Goal: Task Accomplishment & Management: Manage account settings

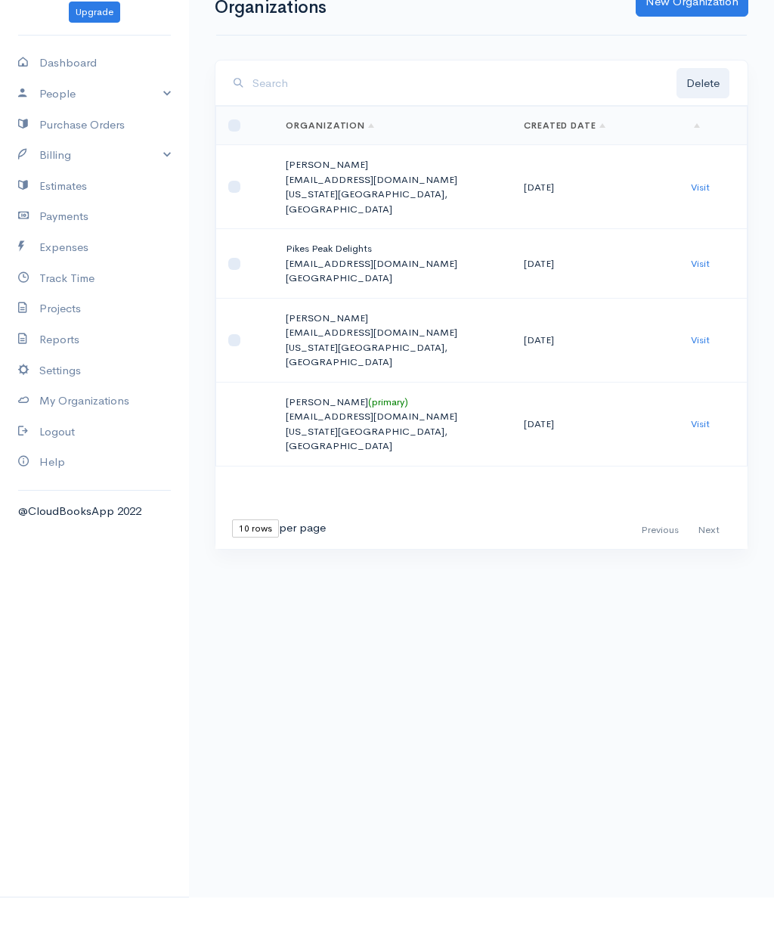
scroll to position [1, 0]
click at [132, 175] on link "Billing" at bounding box center [94, 190] width 189 height 31
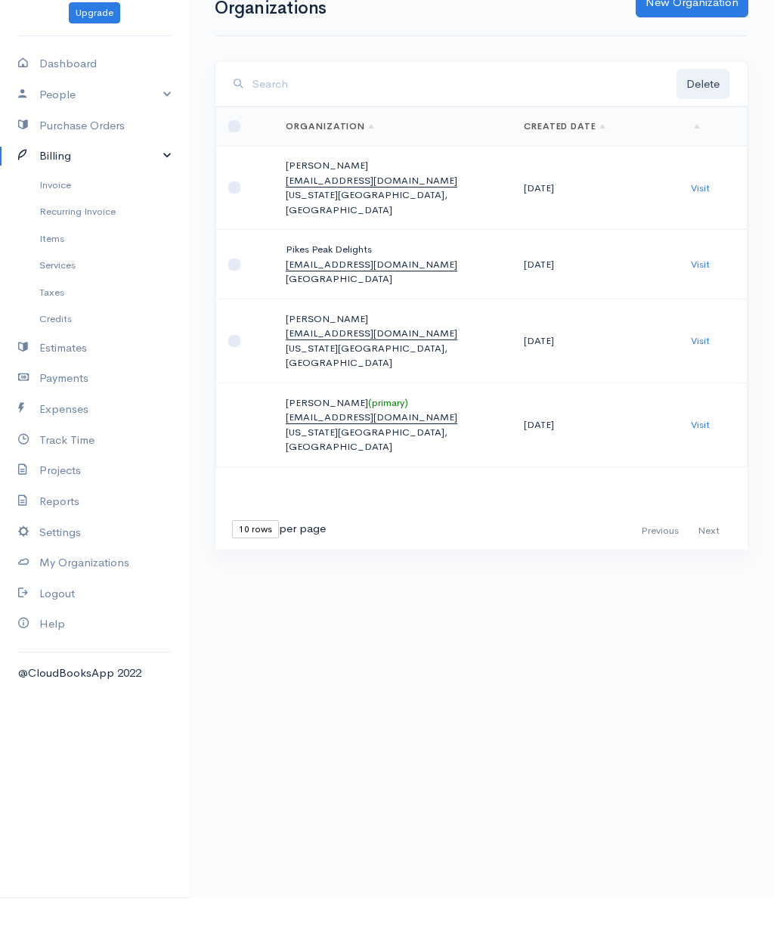
click at [63, 206] on link "Invoice" at bounding box center [94, 219] width 189 height 27
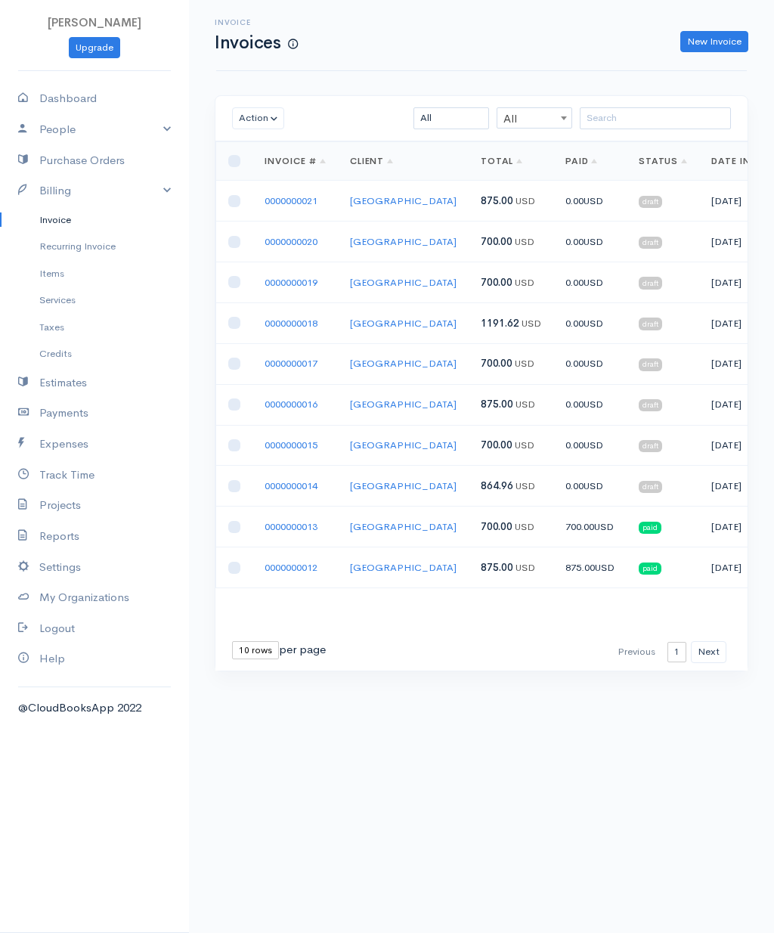
click at [68, 469] on link "Track Time" at bounding box center [94, 475] width 189 height 31
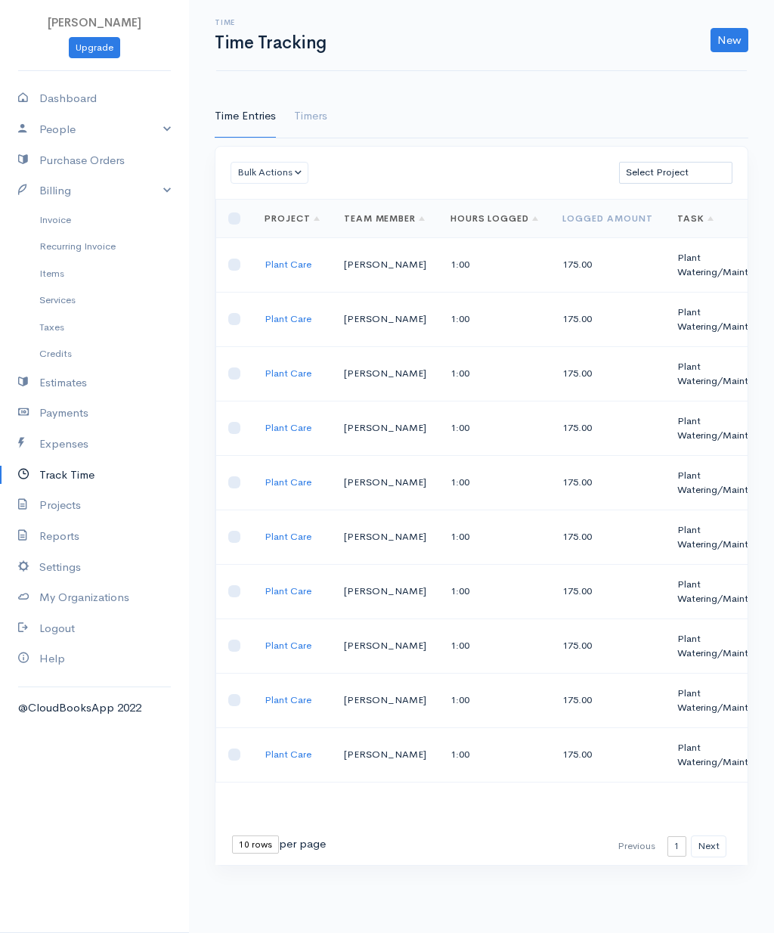
click at [734, 43] on link "New" at bounding box center [730, 40] width 38 height 24
click at [697, 77] on link "Time Entry" at bounding box center [687, 72] width 119 height 26
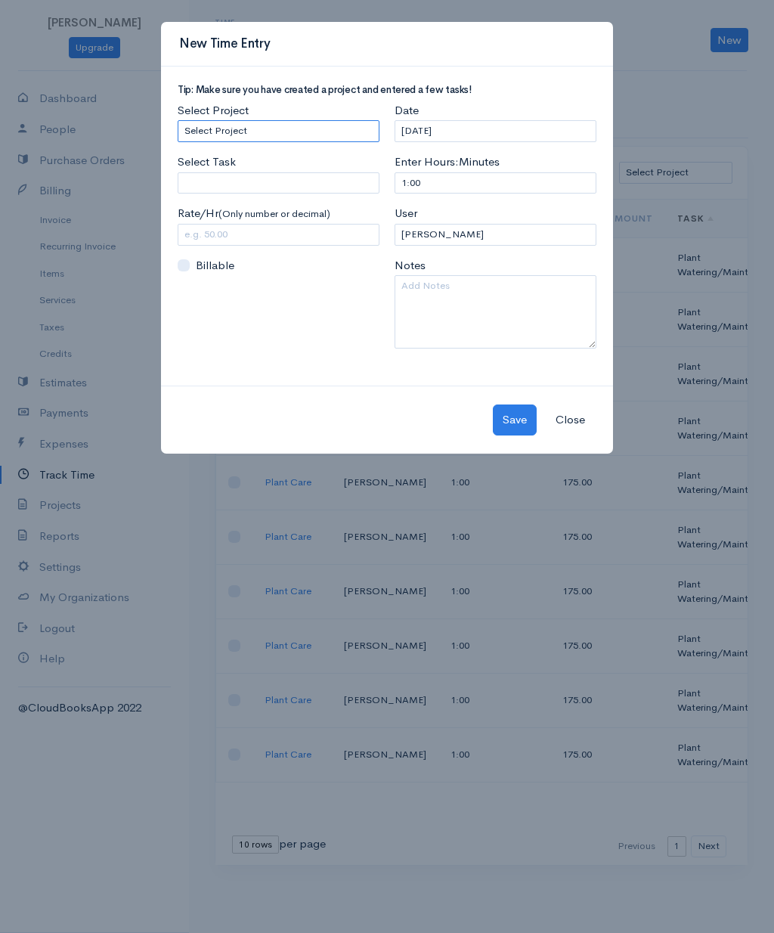
click at [324, 126] on select "Select Project Plant Care" at bounding box center [279, 131] width 202 height 22
select select "4922"
click at [331, 175] on input "Select Task" at bounding box center [279, 183] width 202 height 22
click at [271, 201] on body "[PERSON_NAME] Upgrade Dashboard People Clients Vendors Staff Users Purchase Ord…" at bounding box center [387, 466] width 774 height 933
type input "Plant Watering/Maintenance"
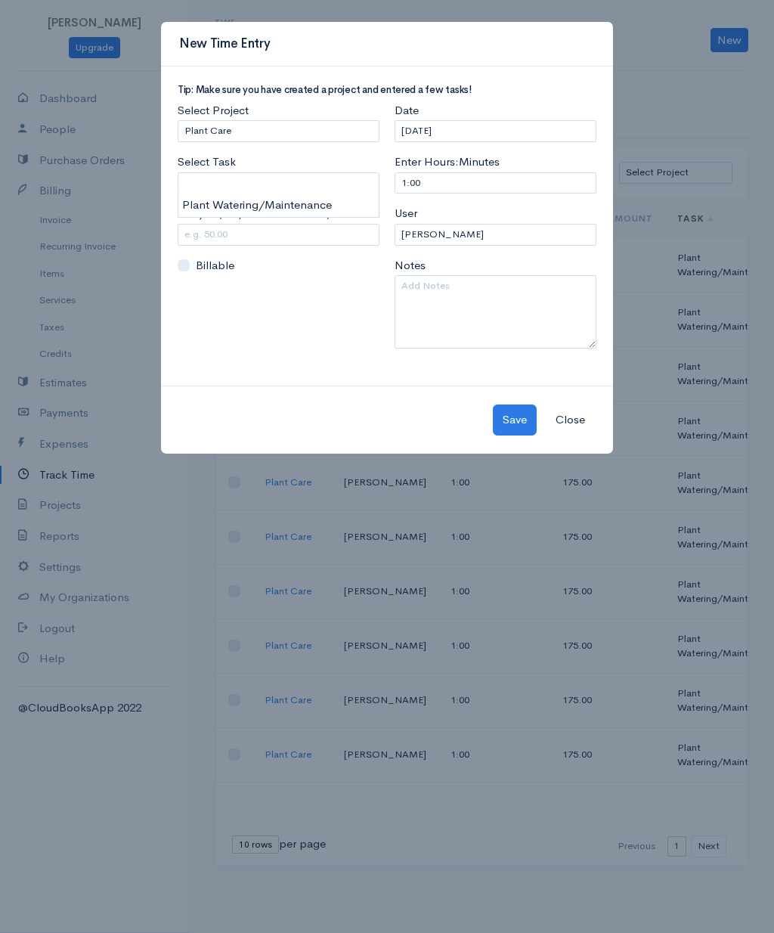
type input "175.00"
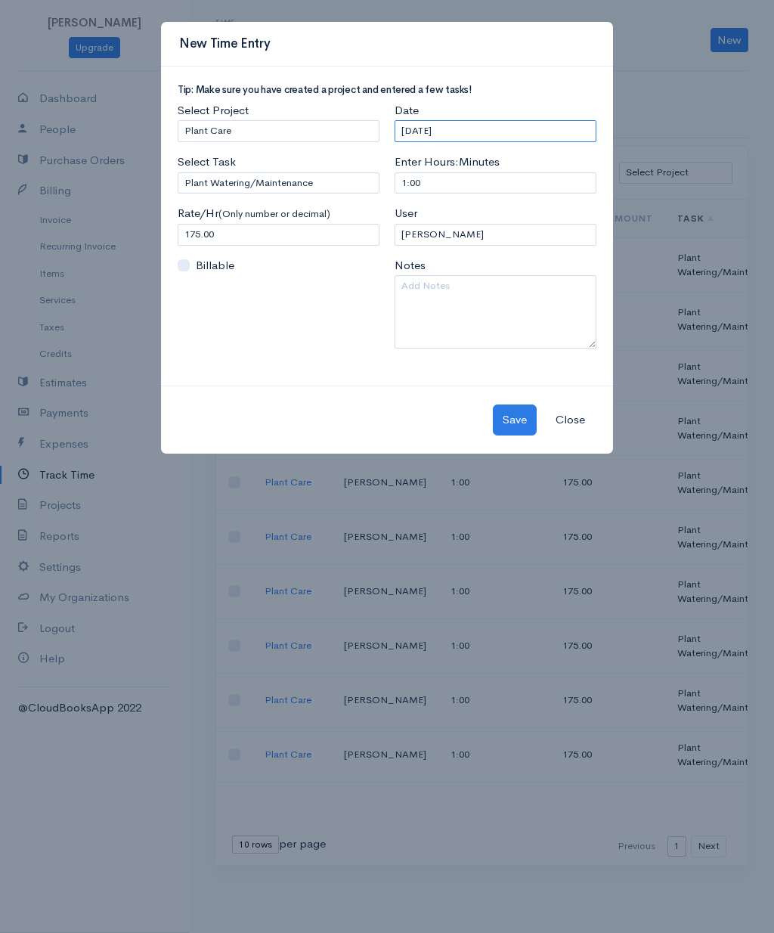
click at [480, 134] on input "[DATE]" at bounding box center [496, 131] width 202 height 22
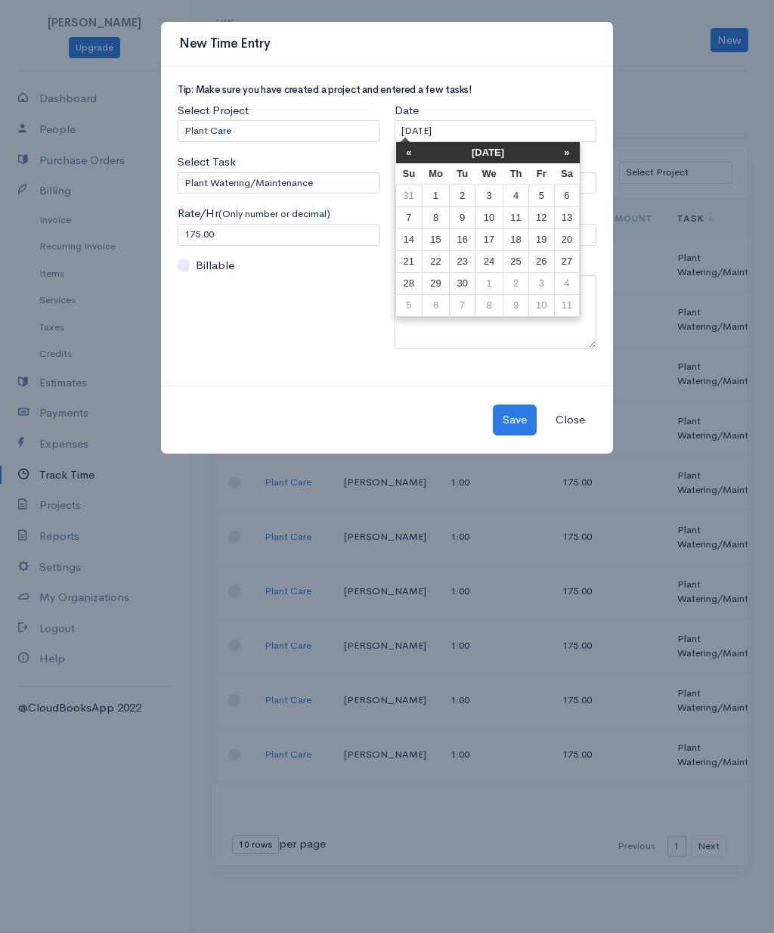
click at [569, 196] on td "6" at bounding box center [567, 196] width 26 height 22
type input "[DATE]"
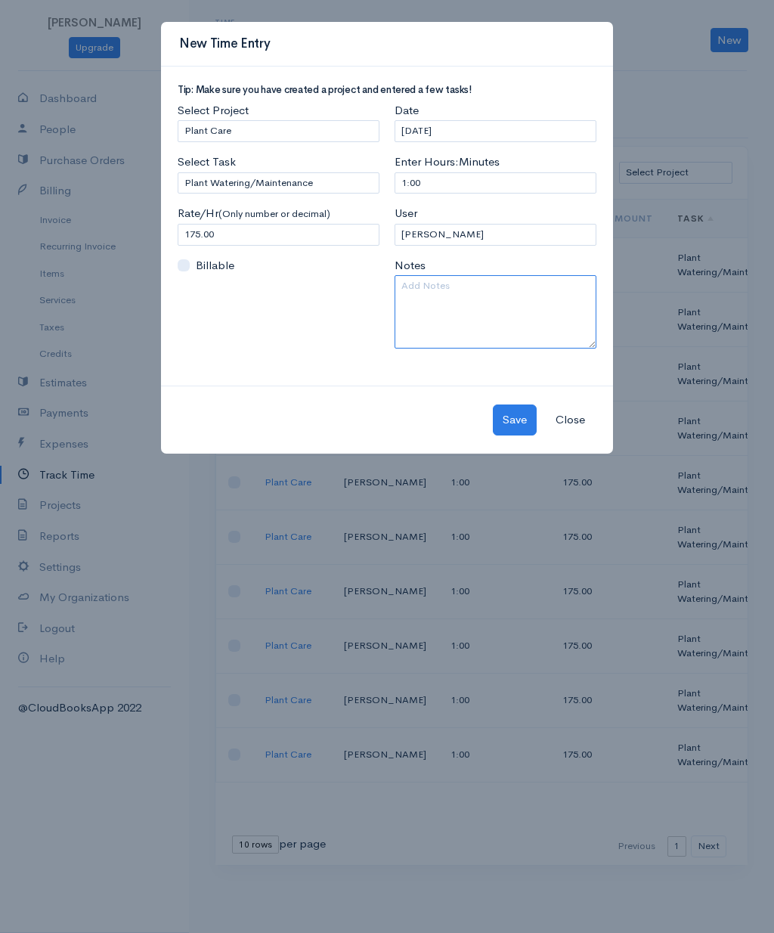
click at [493, 302] on textarea at bounding box center [496, 311] width 202 height 73
type textarea "[DATE]"
click at [518, 414] on button "Save" at bounding box center [515, 419] width 44 height 31
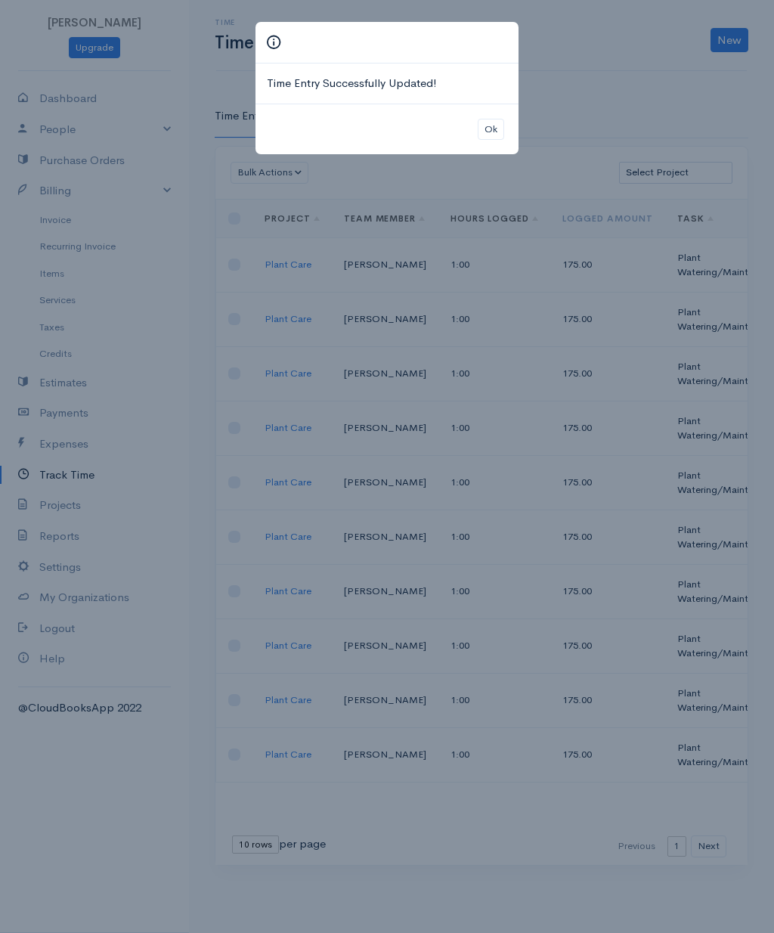
click at [489, 122] on button "Ok" at bounding box center [491, 130] width 26 height 22
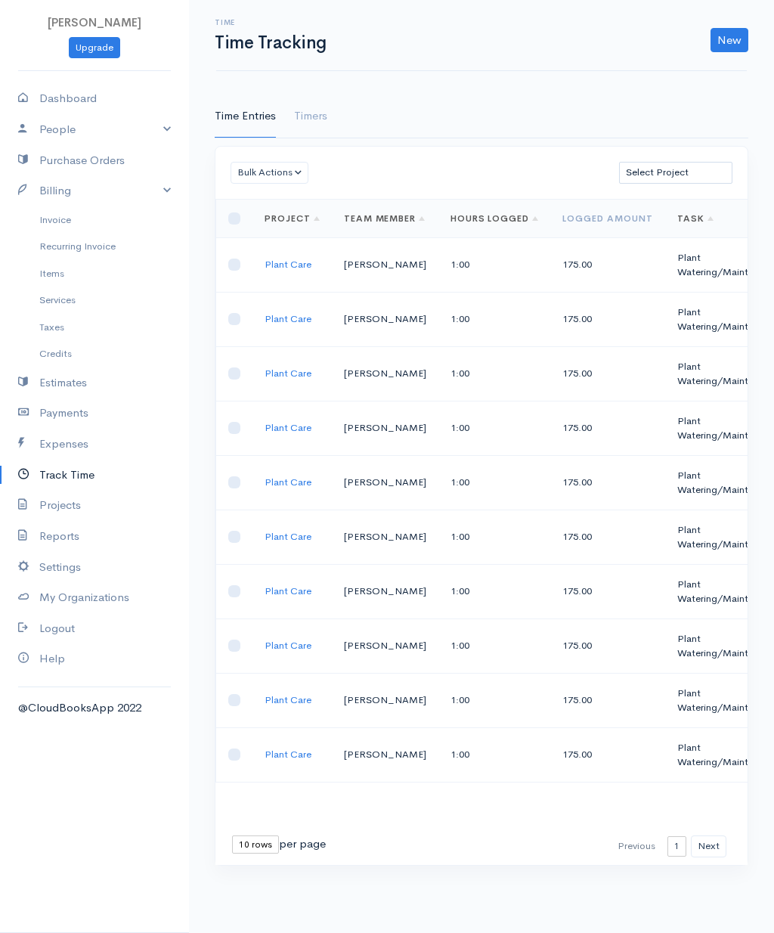
click at [734, 46] on link "New" at bounding box center [730, 40] width 38 height 24
click at [690, 70] on link "Time Entry" at bounding box center [687, 72] width 119 height 26
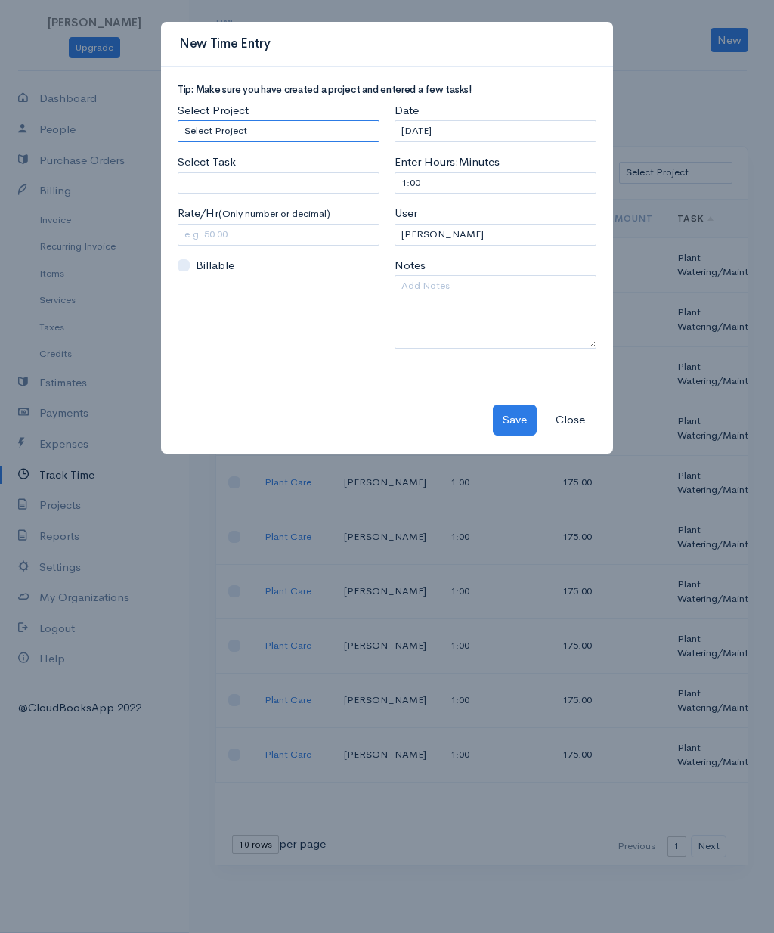
click at [328, 135] on select "Select Project Plant Care" at bounding box center [279, 131] width 202 height 22
select select "4922"
click at [323, 185] on input "Select Task" at bounding box center [279, 183] width 202 height 22
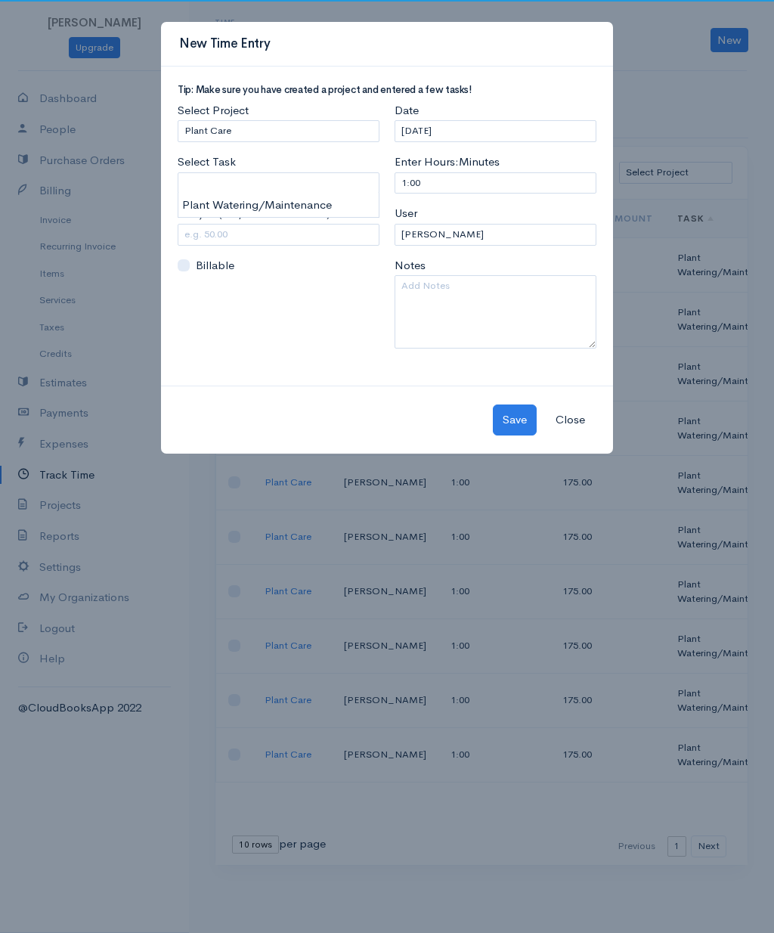
click at [314, 203] on body "[PERSON_NAME] Upgrade Dashboard People Clients Vendors Staff Users Purchase Ord…" at bounding box center [387, 466] width 774 height 933
type input "Plant Watering/Maintenance"
type input "175.00"
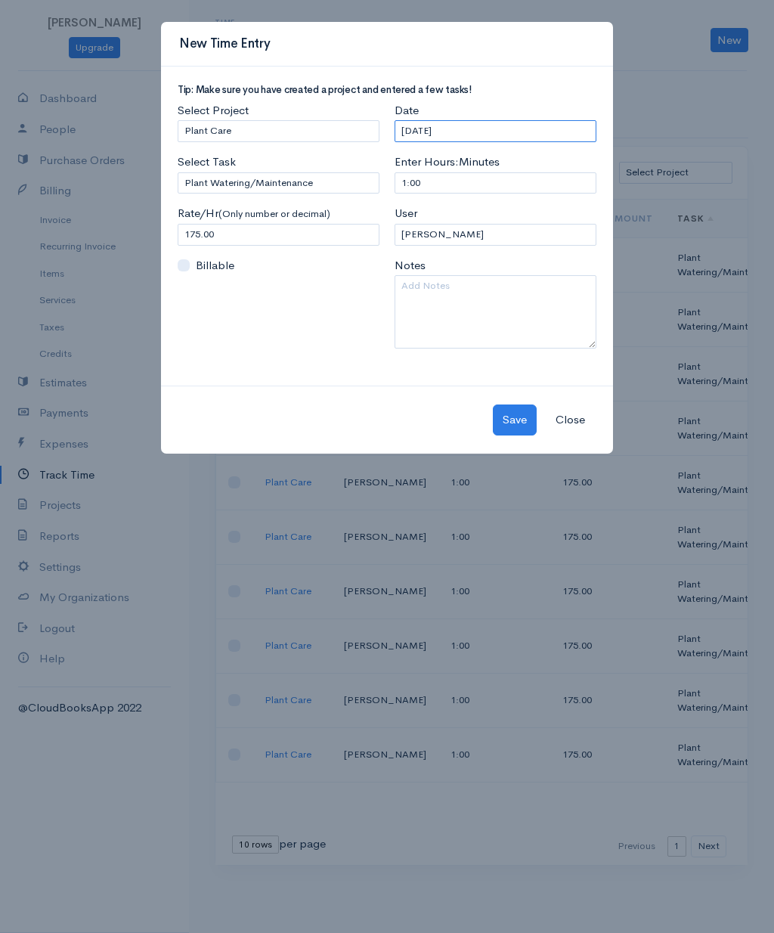
click at [497, 136] on input "[DATE]" at bounding box center [496, 131] width 202 height 22
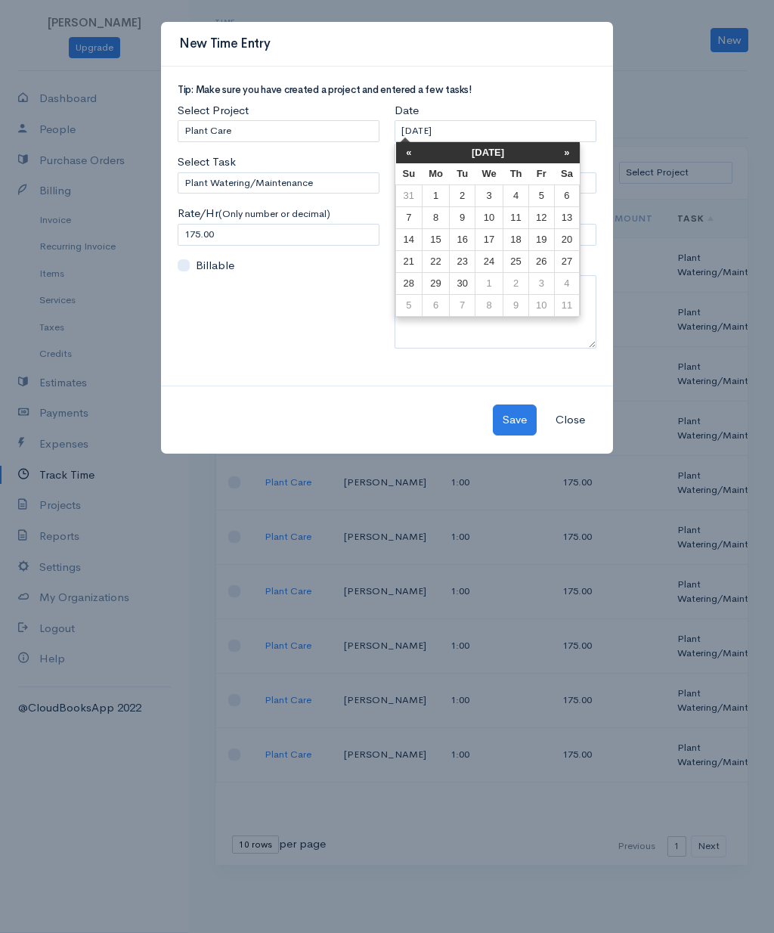
click at [572, 211] on td "13" at bounding box center [567, 218] width 26 height 22
type input "[DATE]"
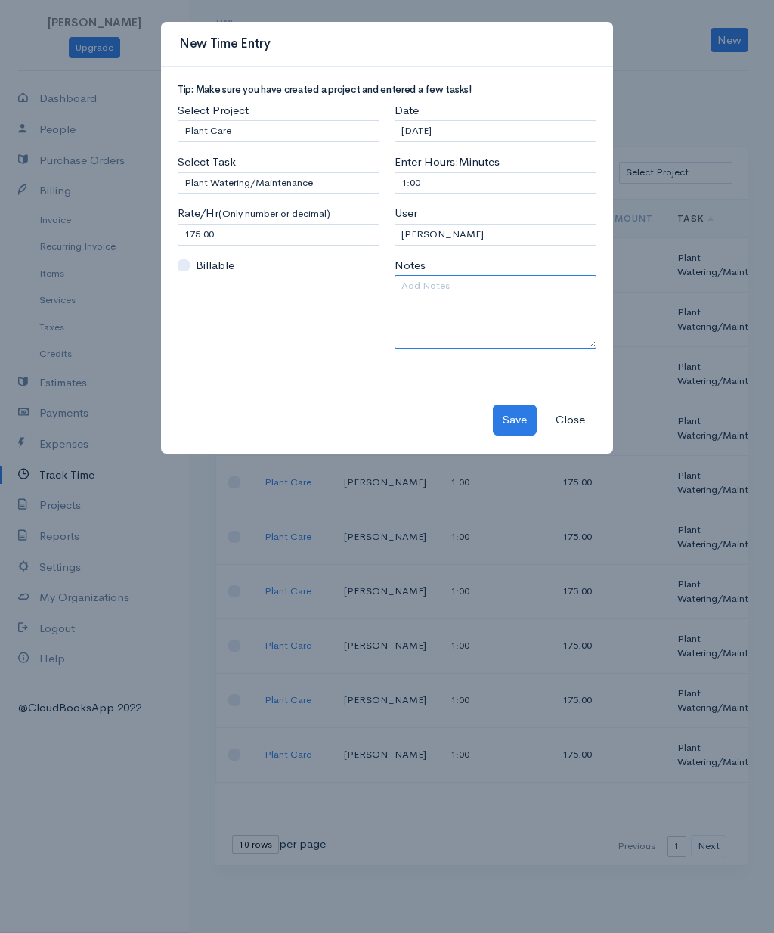
click at [503, 331] on textarea at bounding box center [496, 311] width 202 height 73
type textarea "[DATE]"
click at [519, 420] on button "Save" at bounding box center [515, 419] width 44 height 31
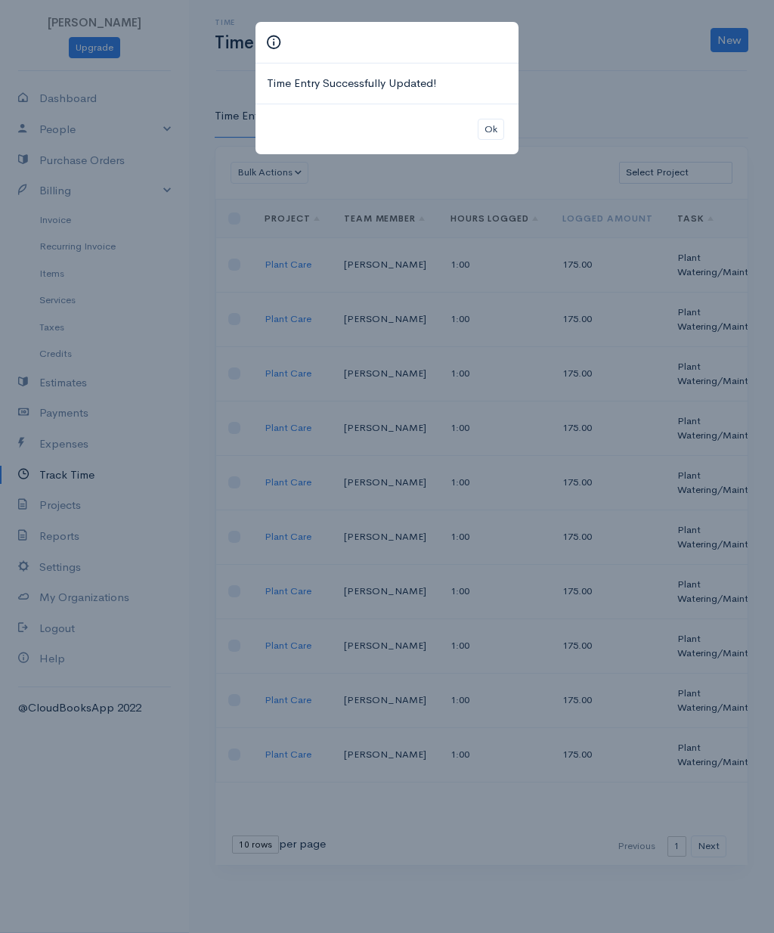
click at [480, 119] on button "Ok" at bounding box center [491, 130] width 26 height 22
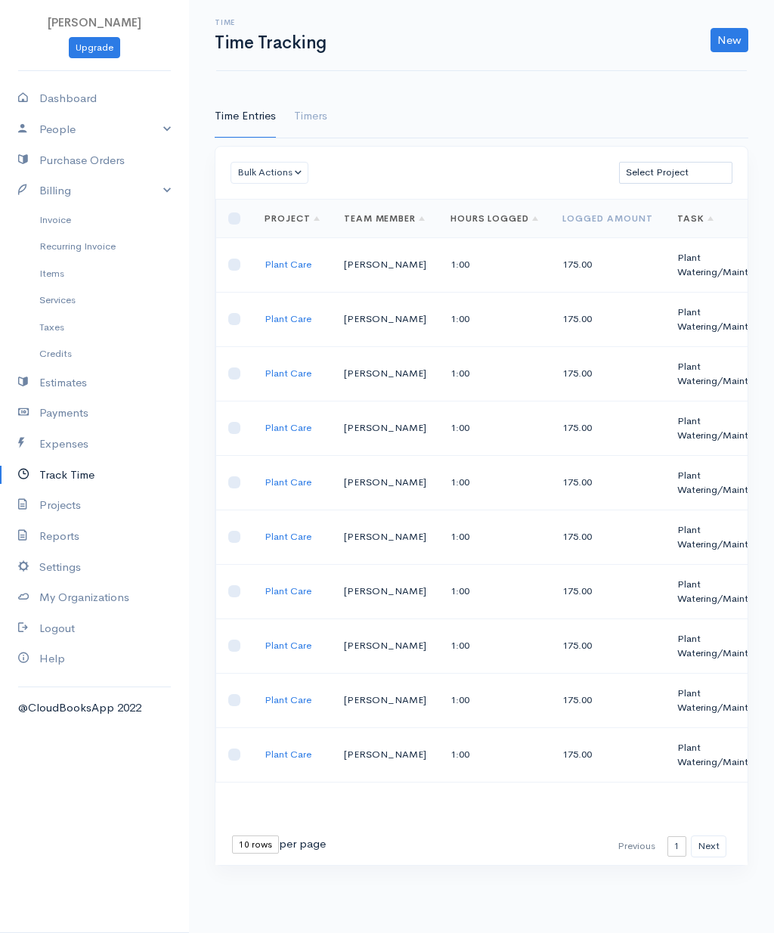
click at [729, 43] on link "New" at bounding box center [730, 40] width 38 height 24
click at [696, 75] on link "Time Entry" at bounding box center [687, 72] width 119 height 26
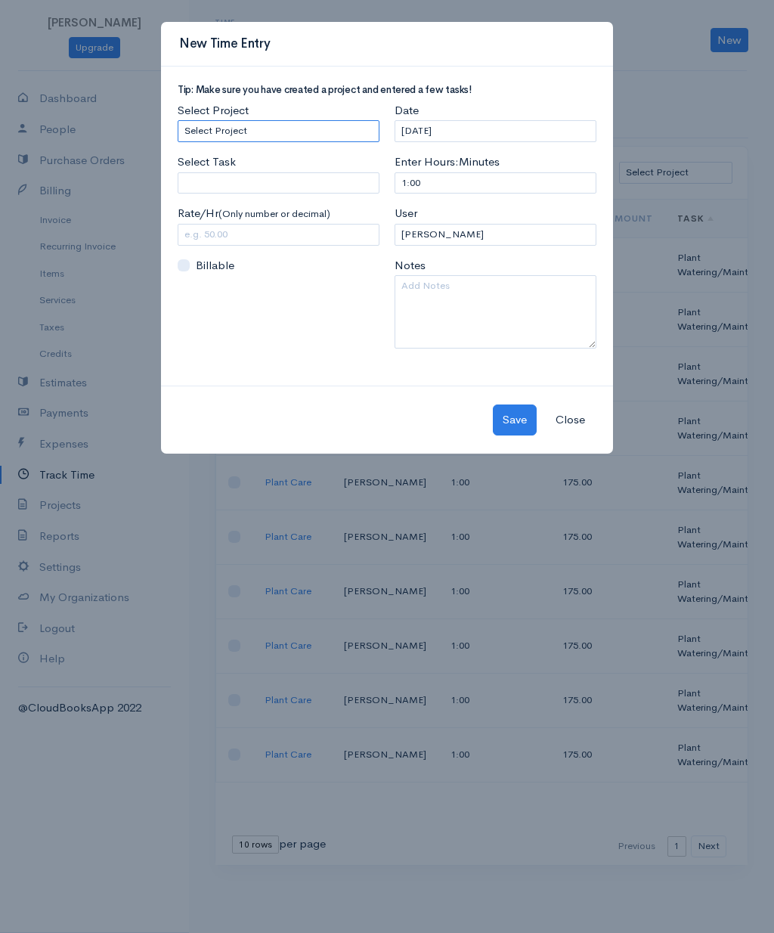
click at [308, 136] on select "Select Project Plant Care" at bounding box center [279, 131] width 202 height 22
select select "4922"
click at [330, 181] on input "Select Task" at bounding box center [279, 183] width 202 height 22
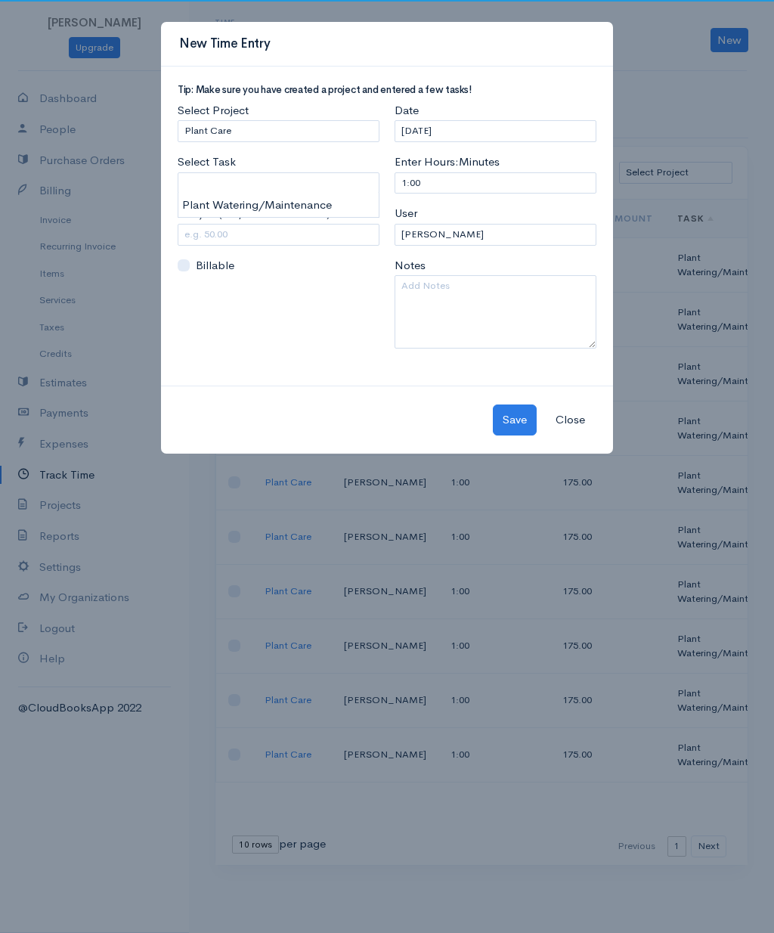
click at [342, 201] on body "[PERSON_NAME] Upgrade Dashboard People Clients Vendors Staff Users Purchase Ord…" at bounding box center [387, 466] width 774 height 933
type input "Plant Watering/Maintenance"
type input "175.00"
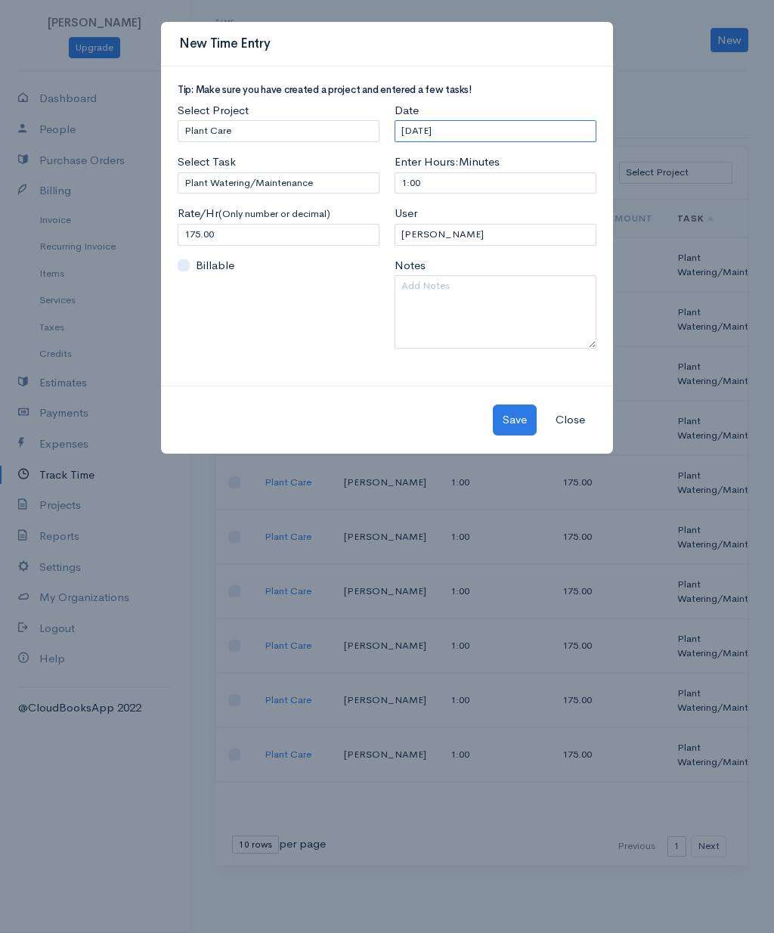
click at [562, 126] on input "[DATE]" at bounding box center [496, 131] width 202 height 22
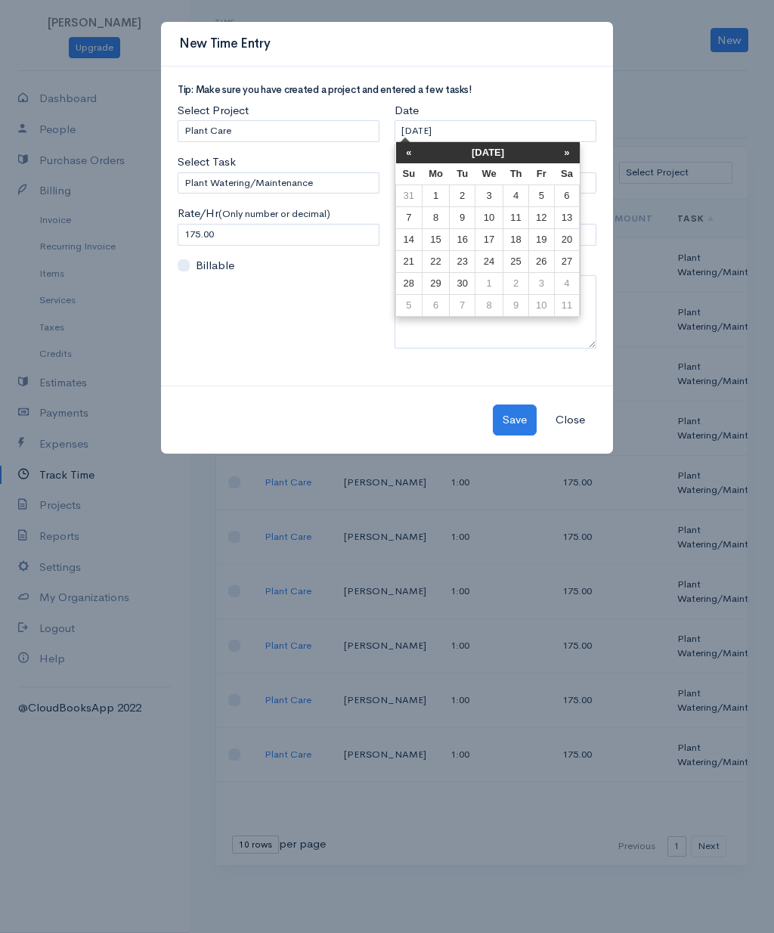
click at [569, 243] on td "20" at bounding box center [567, 240] width 26 height 22
type input "[DATE]"
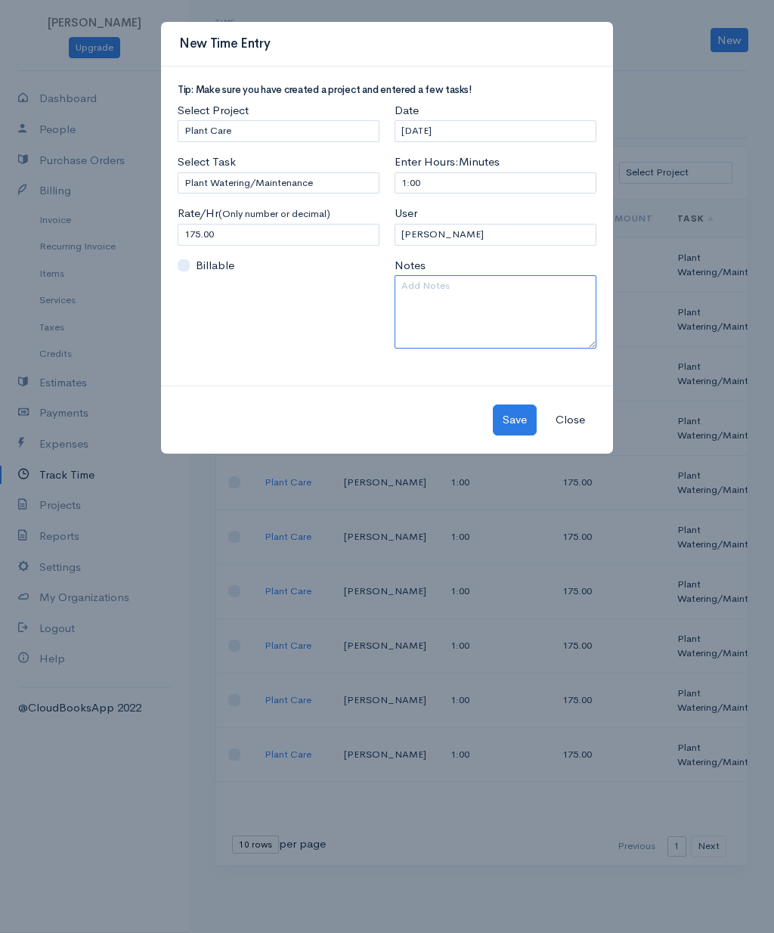
click at [524, 296] on textarea at bounding box center [496, 311] width 202 height 73
type textarea "[DATE]"
click at [512, 416] on button "Save" at bounding box center [515, 419] width 44 height 31
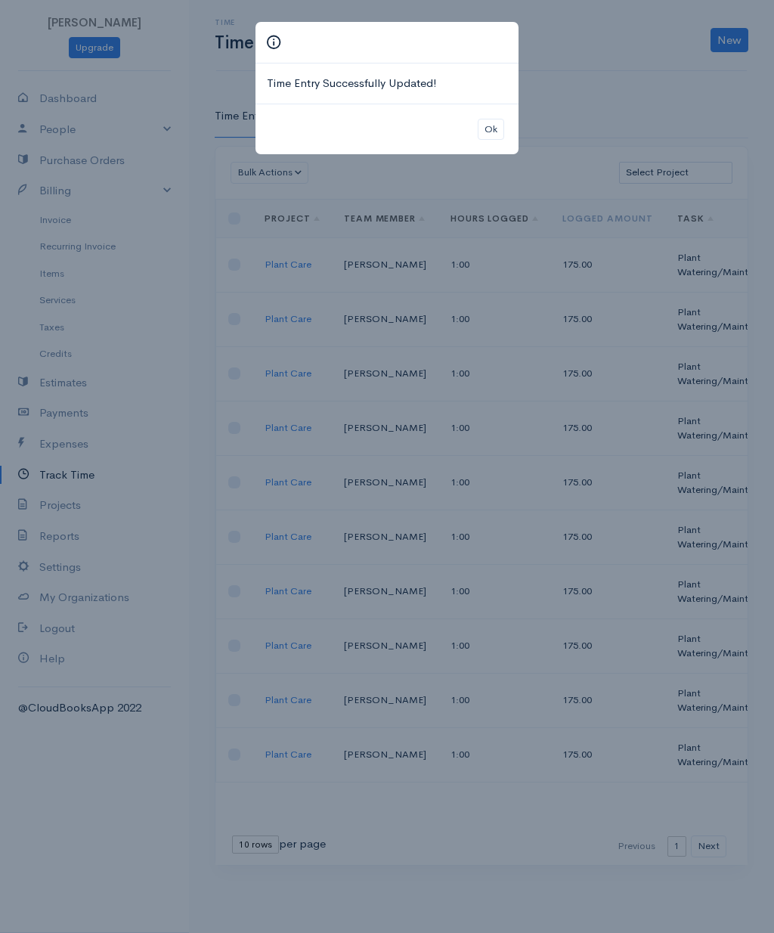
click at [492, 135] on button "Ok" at bounding box center [491, 130] width 26 height 22
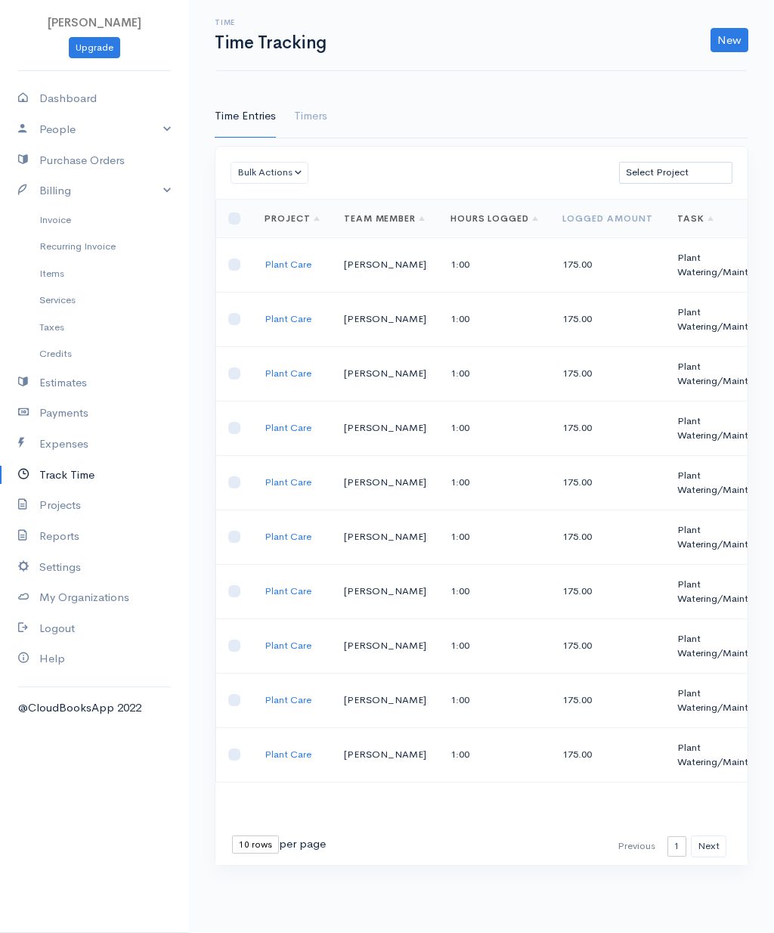
click at [730, 42] on link "New" at bounding box center [730, 40] width 38 height 24
click at [699, 73] on link "Time Entry" at bounding box center [687, 72] width 119 height 26
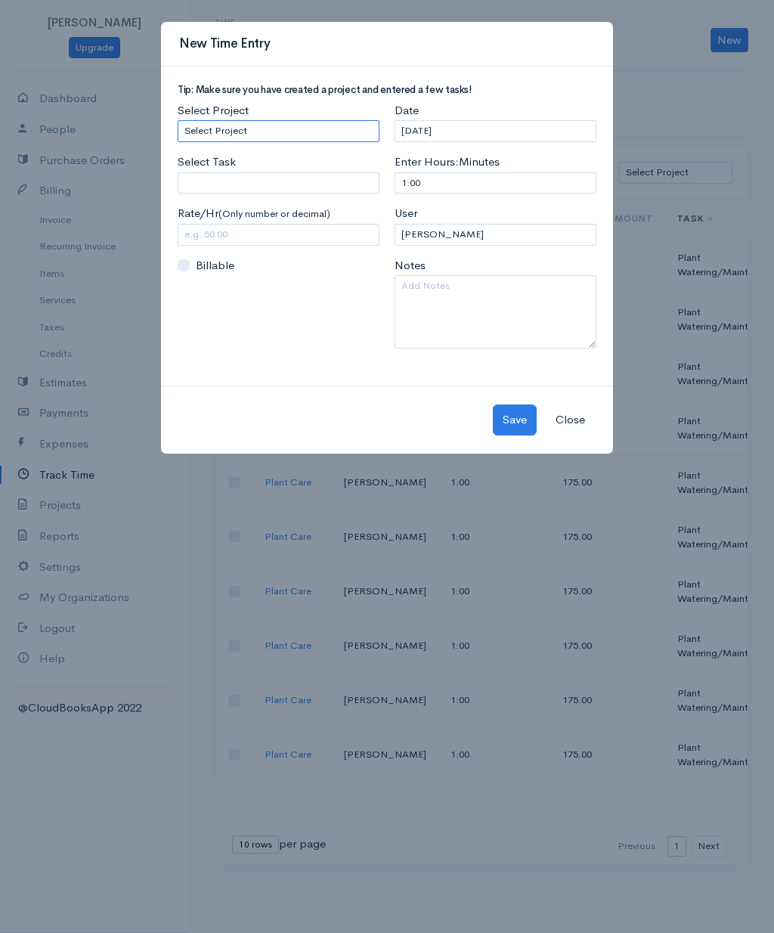
click at [311, 128] on select "Select Project Plant Care" at bounding box center [279, 131] width 202 height 22
select select "4922"
click at [331, 180] on input "Select Task" at bounding box center [279, 183] width 202 height 22
click at [316, 209] on body "[PERSON_NAME] Upgrade Dashboard People Clients Vendors Staff Users Purchase Ord…" at bounding box center [387, 466] width 774 height 933
type input "Plant Watering/Maintenance"
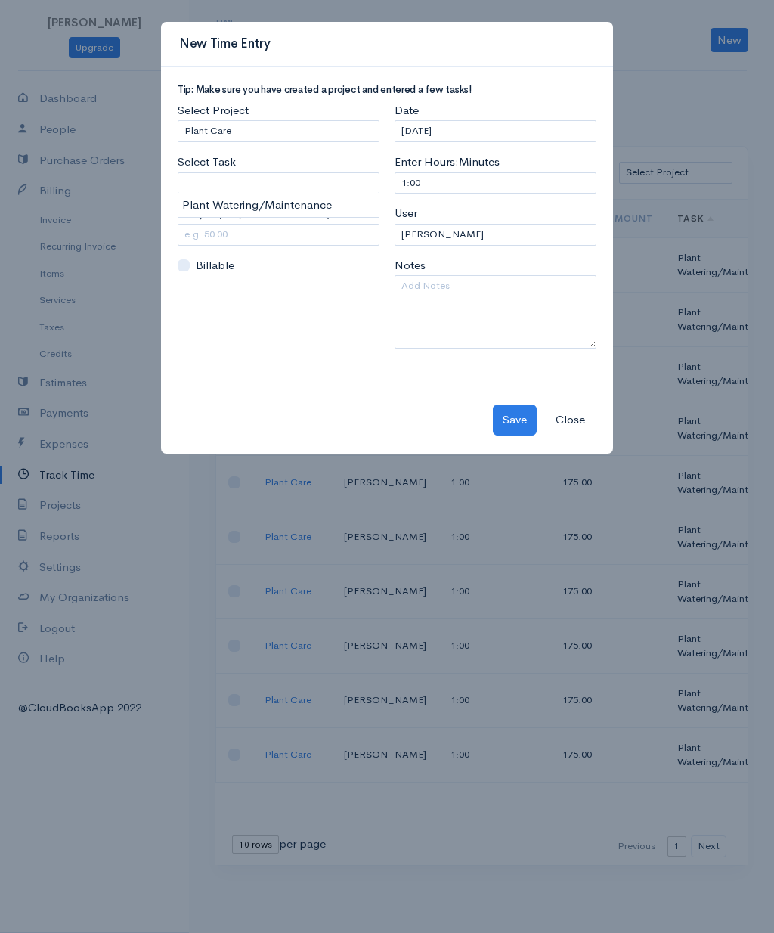
type input "175.00"
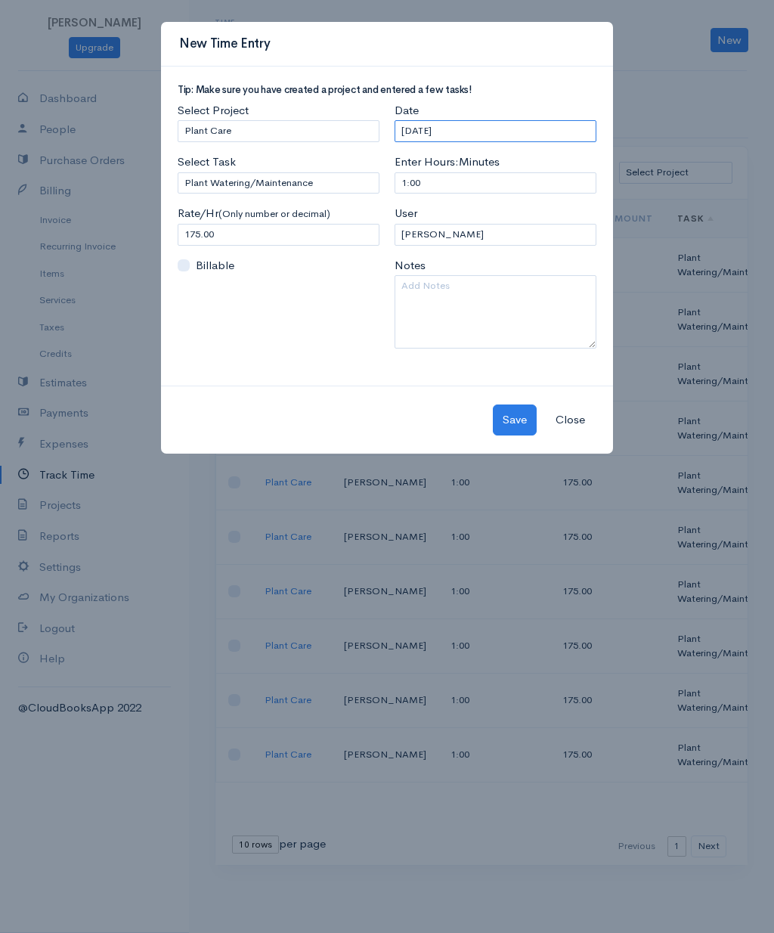
click at [513, 130] on input "[DATE]" at bounding box center [496, 131] width 202 height 22
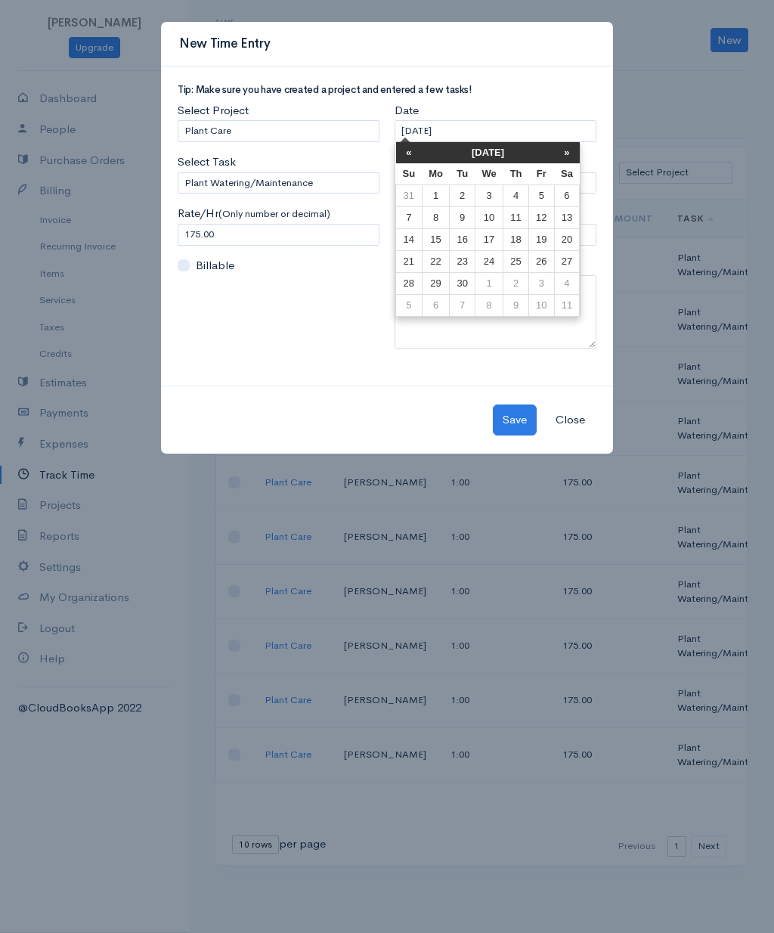
click at [569, 259] on td "27" at bounding box center [567, 262] width 26 height 22
type input "[DATE]"
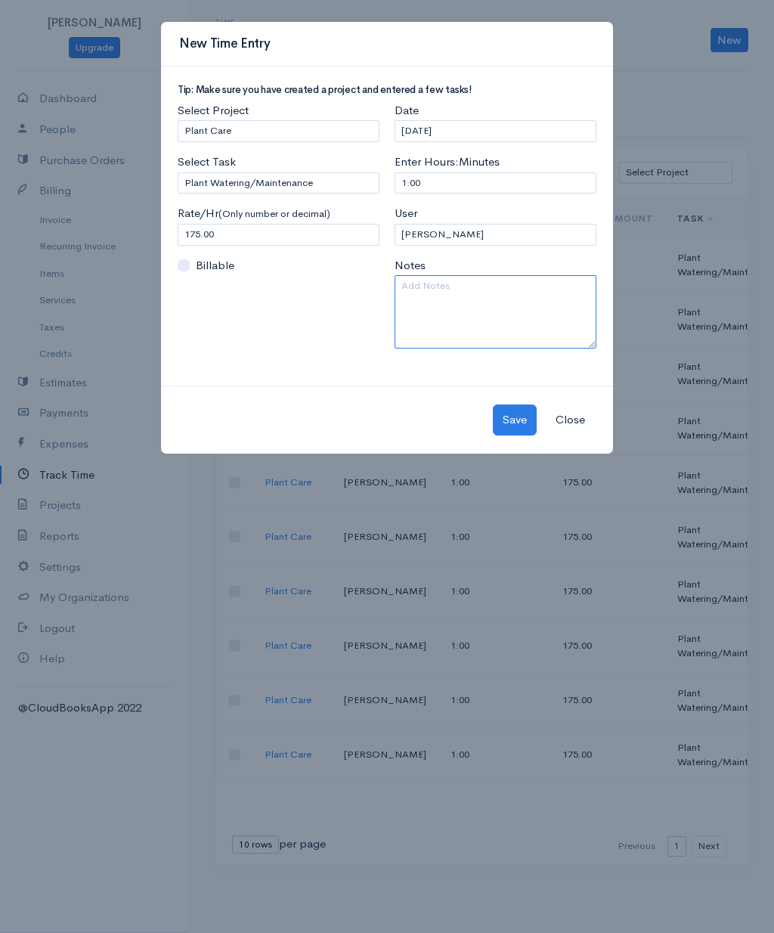
click at [485, 315] on textarea at bounding box center [496, 311] width 202 height 73
type textarea "[DATE]"
click at [517, 404] on button "Save" at bounding box center [515, 419] width 44 height 31
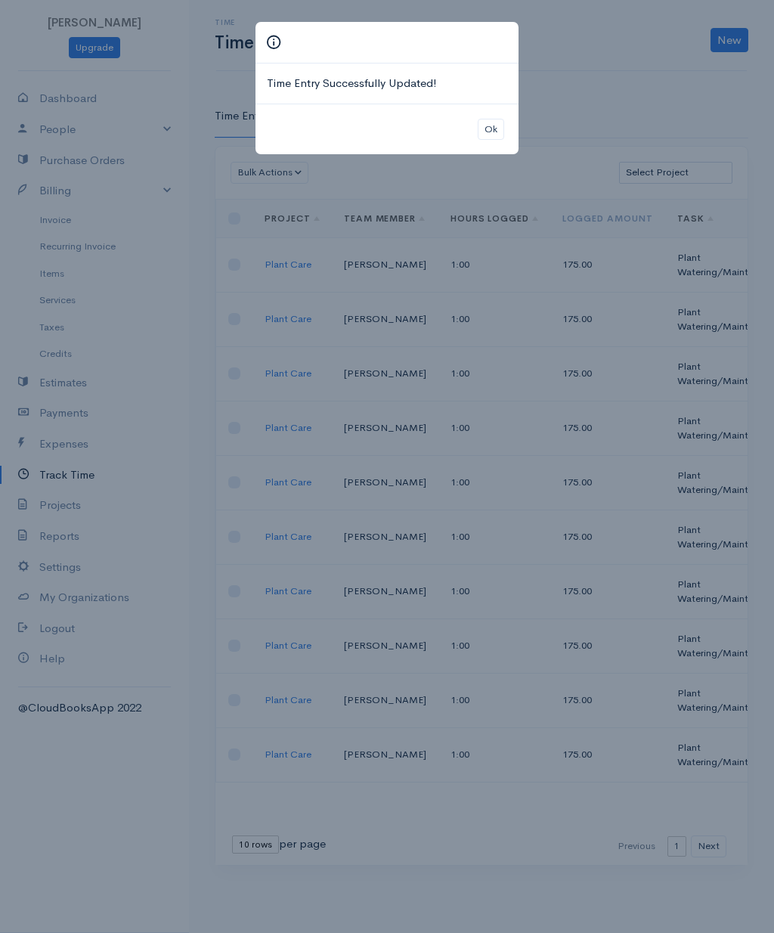
click at [486, 127] on button "Ok" at bounding box center [491, 130] width 26 height 22
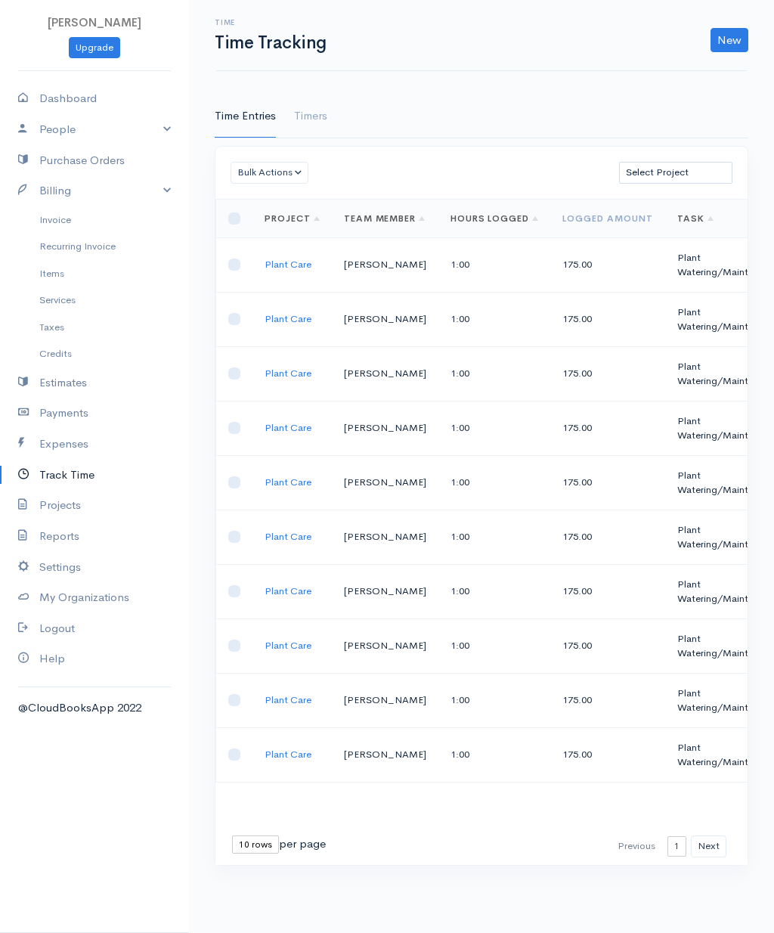
click at [54, 194] on link "Billing" at bounding box center [94, 190] width 189 height 31
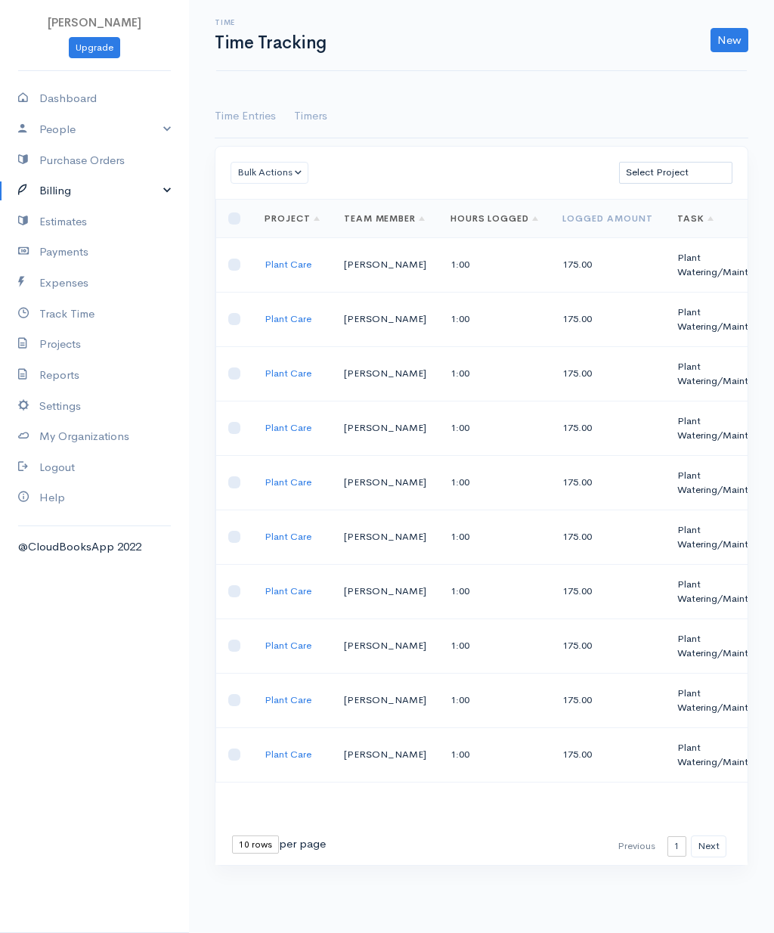
click at [60, 197] on link "Billing" at bounding box center [94, 190] width 189 height 31
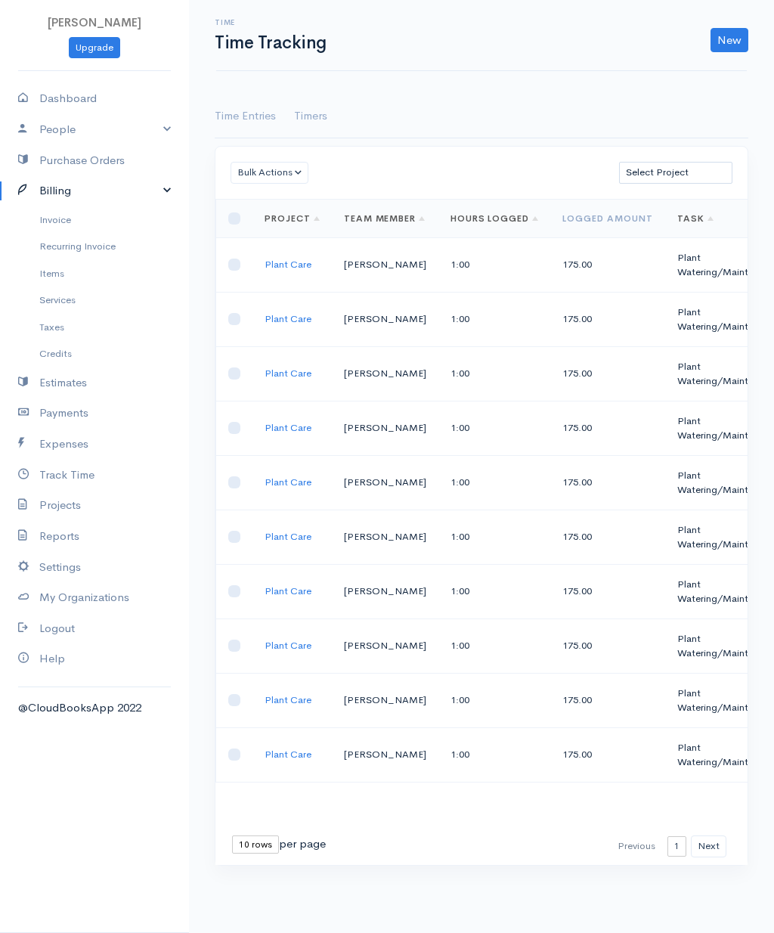
click at [51, 225] on link "Invoice" at bounding box center [94, 219] width 189 height 27
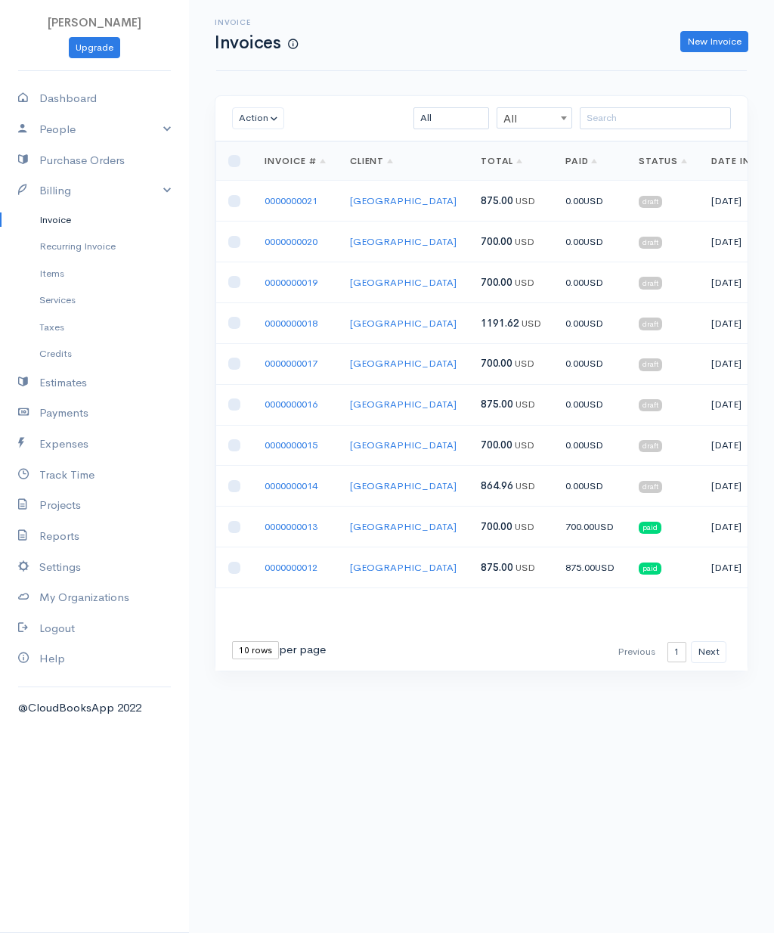
click at [723, 45] on link "New Invoice" at bounding box center [714, 42] width 68 height 22
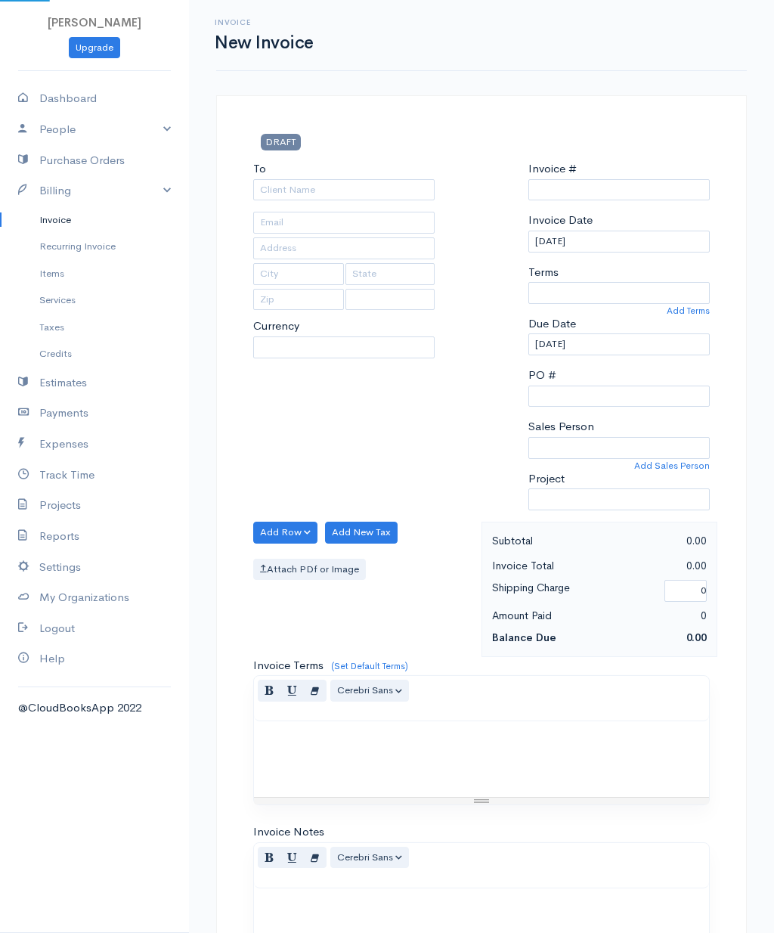
select select "USD"
type input "0000000022"
select select "[GEOGRAPHIC_DATA]"
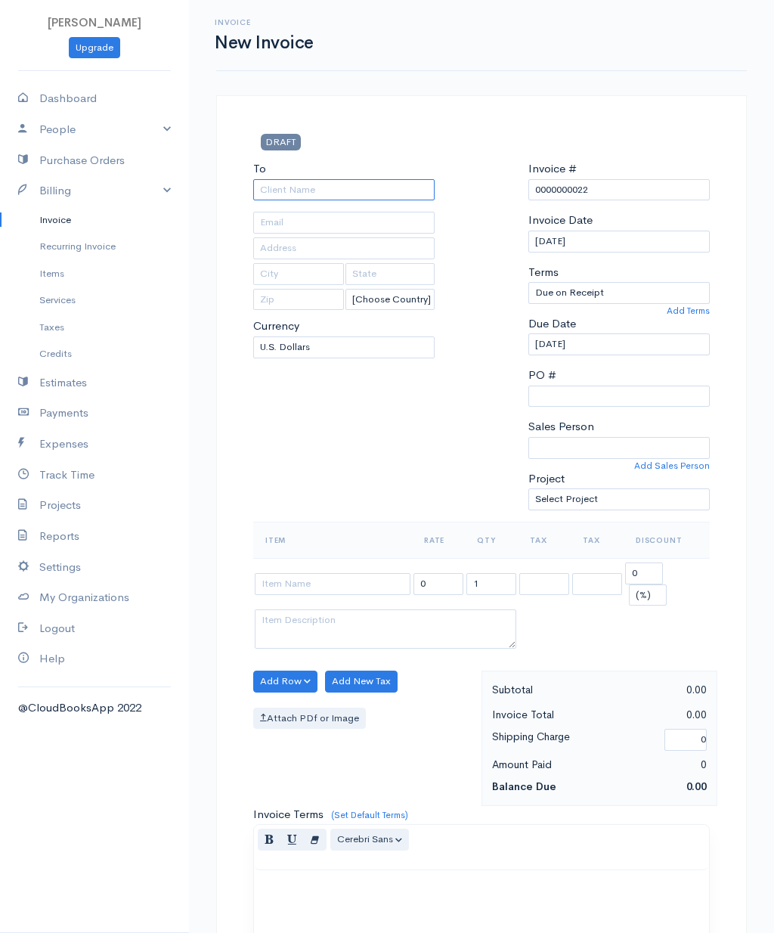
click at [278, 184] on input "To" at bounding box center [343, 190] width 181 height 22
click at [361, 209] on body "[PERSON_NAME] Upgrade Dashboard People Clients Vendors Staff Users Purchase Ord…" at bounding box center [387, 664] width 774 height 1328
type input "[GEOGRAPHIC_DATA]"
type input "[EMAIL_ADDRESS][DOMAIN_NAME]"
type input "12105 Ambassador Dr"
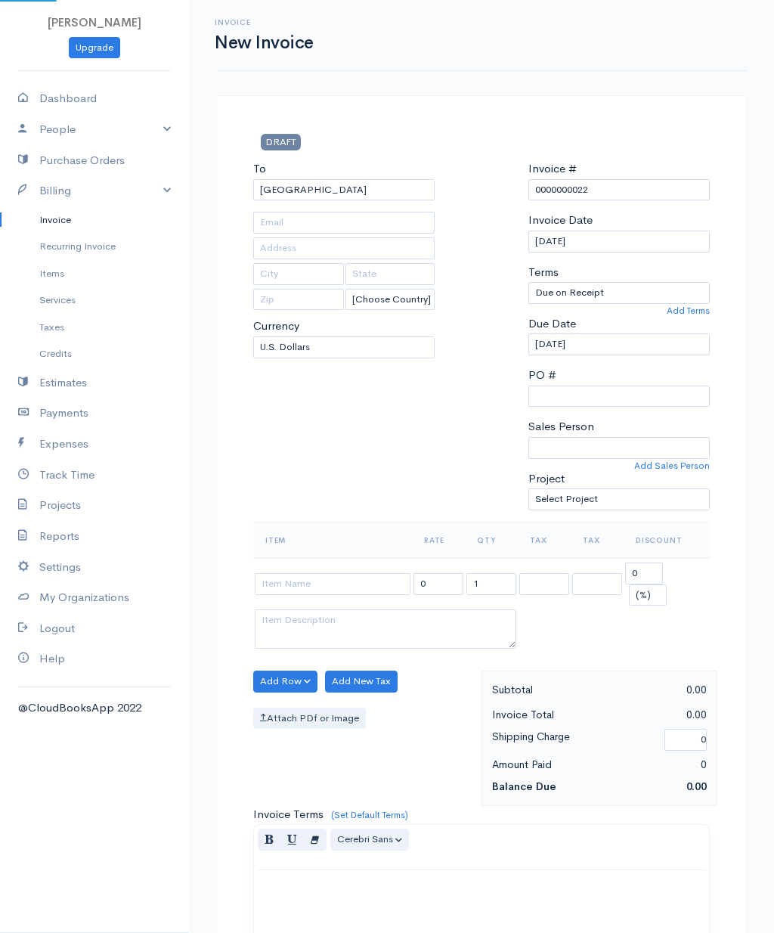
type input "[US_STATE][GEOGRAPHIC_DATA]"
type input "CO"
type input "80921"
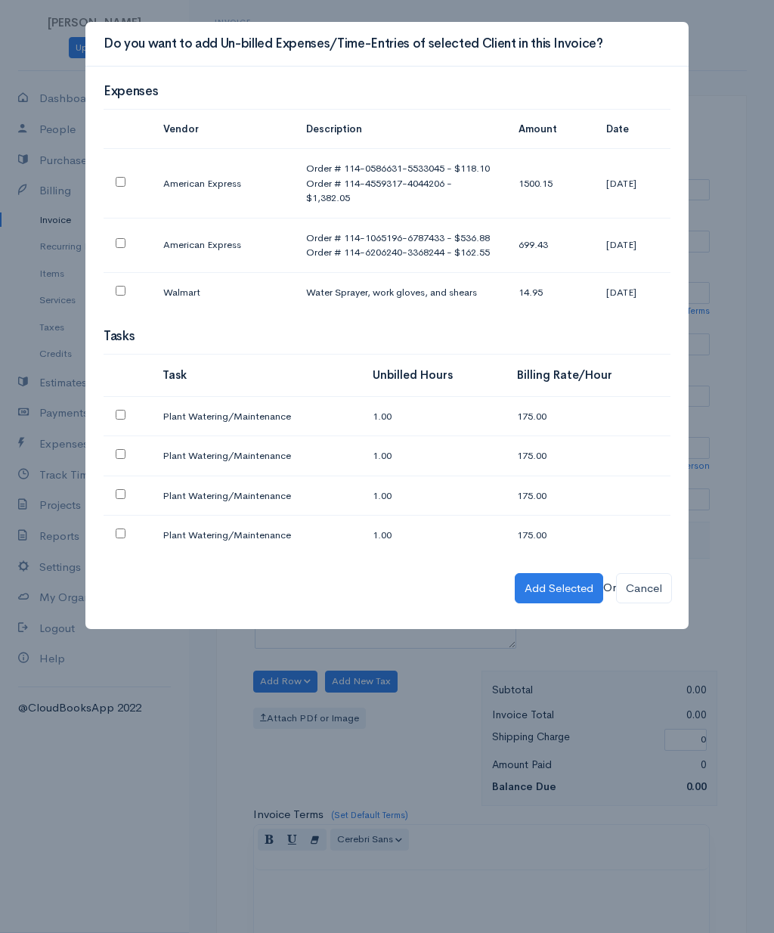
click at [118, 420] on input "checkbox" at bounding box center [121, 415] width 10 height 10
checkbox input "true"
click at [116, 459] on input "checkbox" at bounding box center [121, 454] width 10 height 10
checkbox input "true"
click at [107, 507] on td at bounding box center [127, 496] width 47 height 40
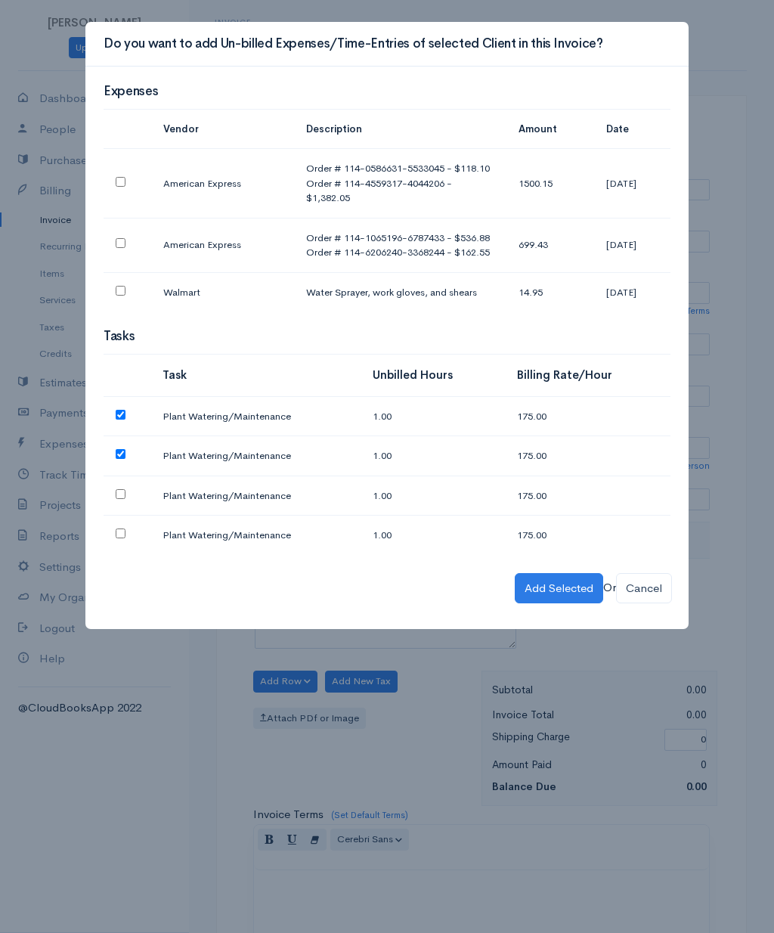
click at [116, 499] on input "checkbox" at bounding box center [121, 494] width 10 height 10
checkbox input "true"
click at [115, 552] on td at bounding box center [127, 535] width 47 height 39
click at [119, 538] on input "checkbox" at bounding box center [121, 533] width 10 height 10
checkbox input "true"
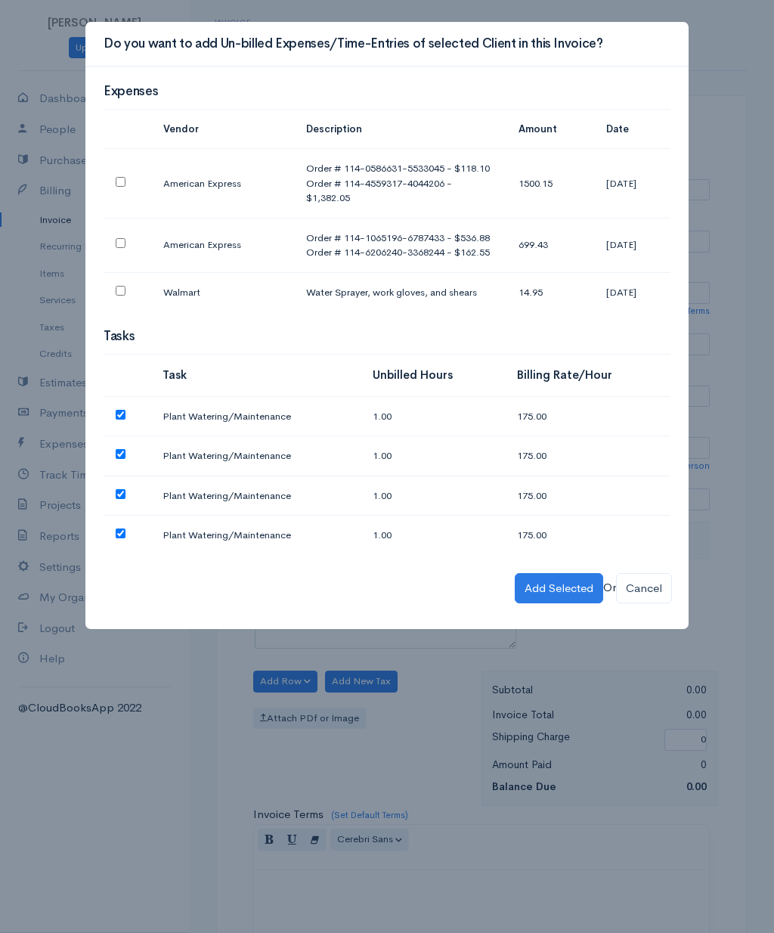
click at [564, 595] on button "Add Selected" at bounding box center [559, 588] width 88 height 31
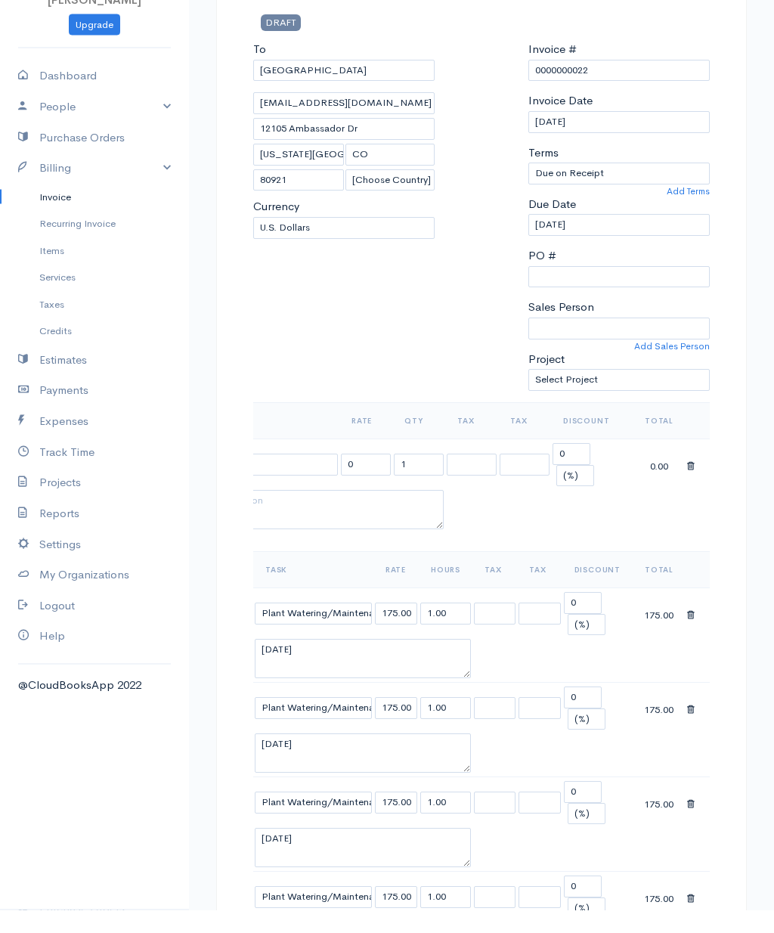
scroll to position [0, 73]
click at [682, 479] on div "0.00" at bounding box center [659, 488] width 50 height 19
click at [690, 483] on span at bounding box center [691, 489] width 8 height 13
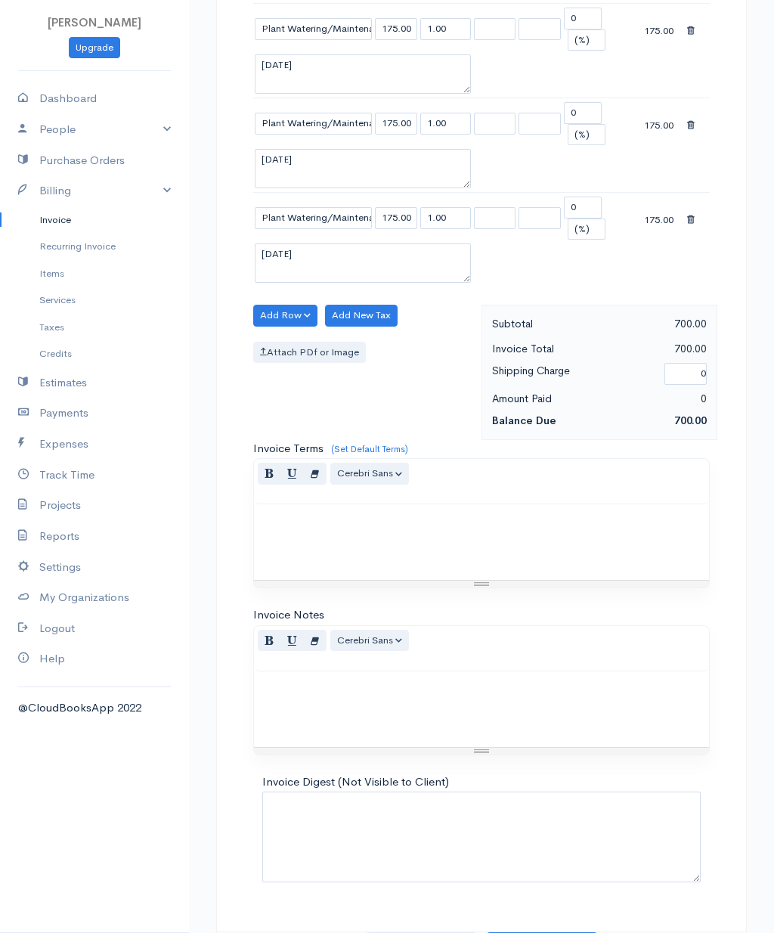
click at [407, 932] on button "Save as Draft" at bounding box center [420, 947] width 113 height 31
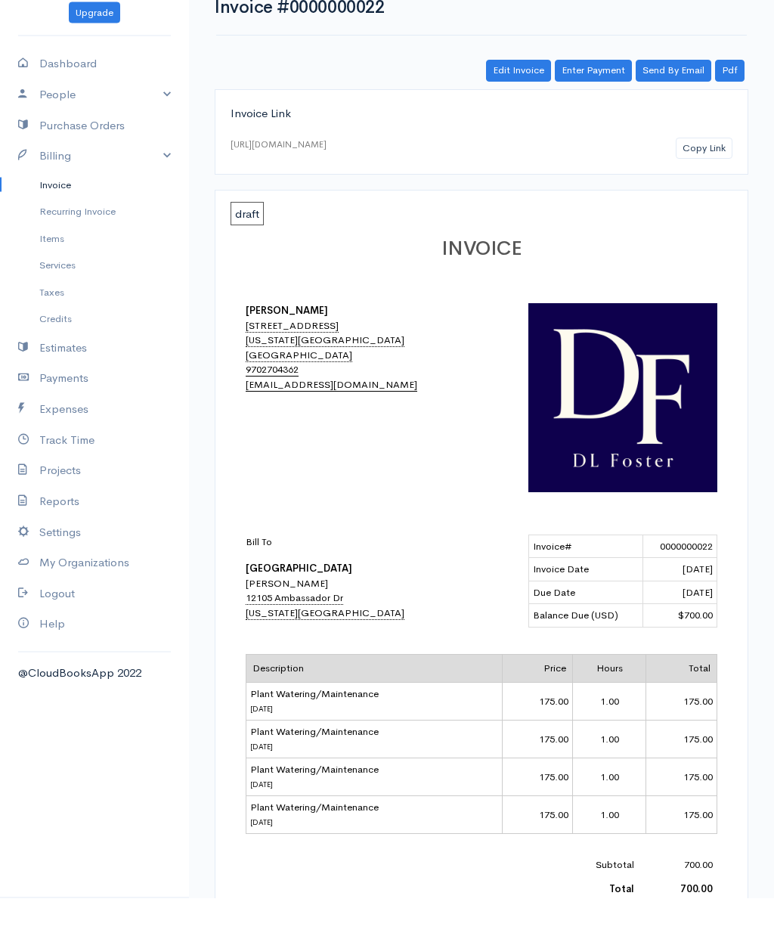
scroll to position [2, 0]
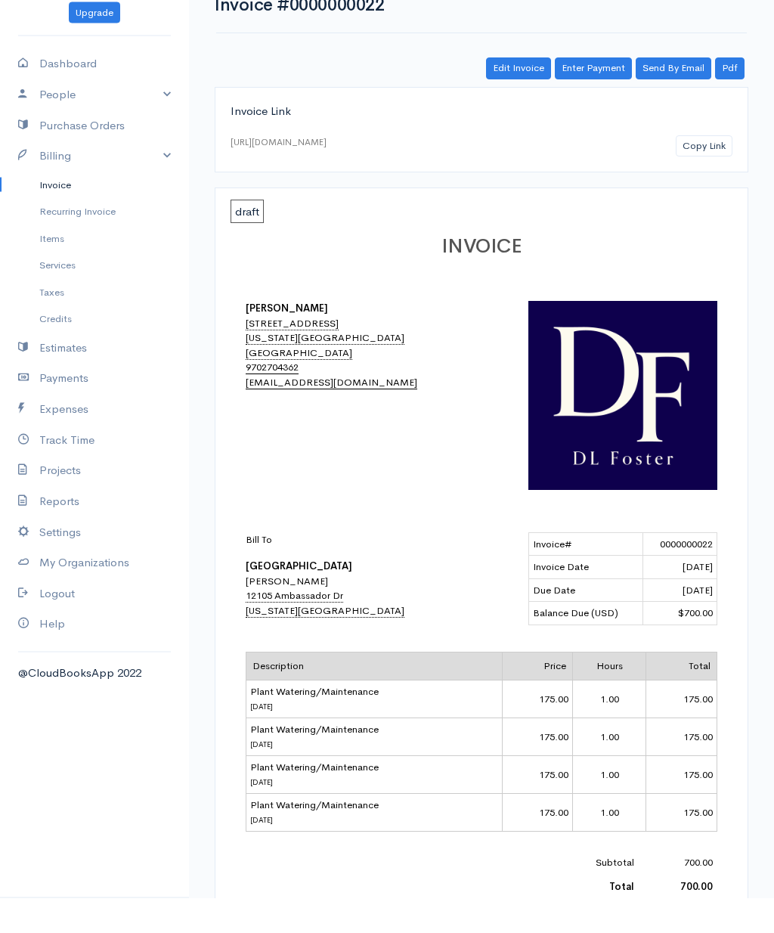
click at [666, 93] on link "Send By Email" at bounding box center [674, 104] width 76 height 22
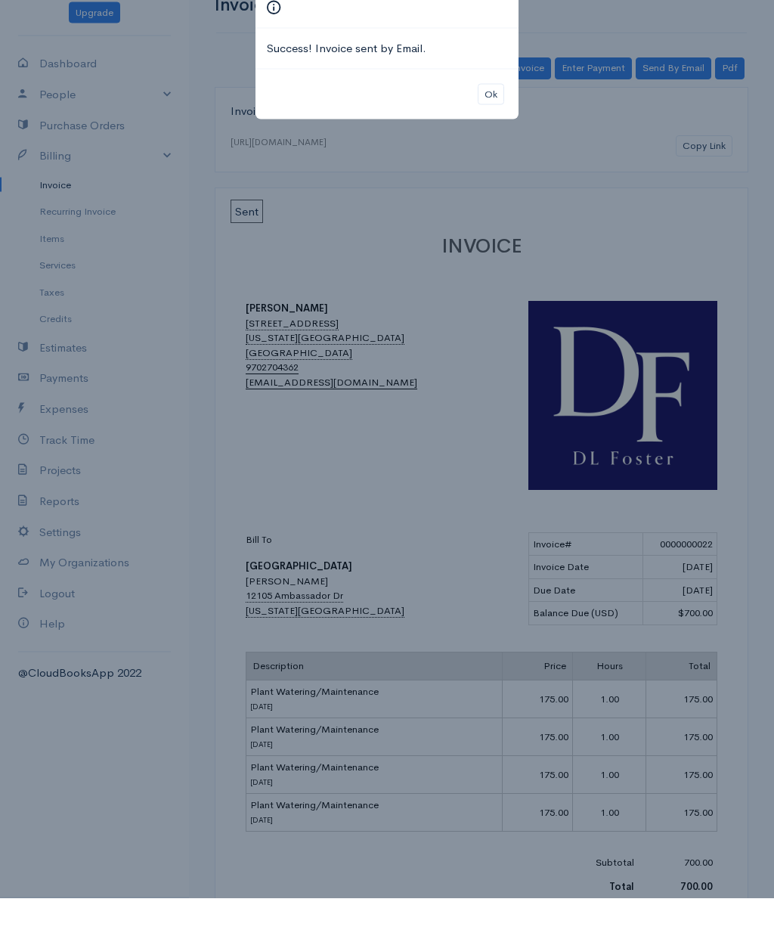
click at [494, 119] on button "Ok" at bounding box center [491, 130] width 26 height 22
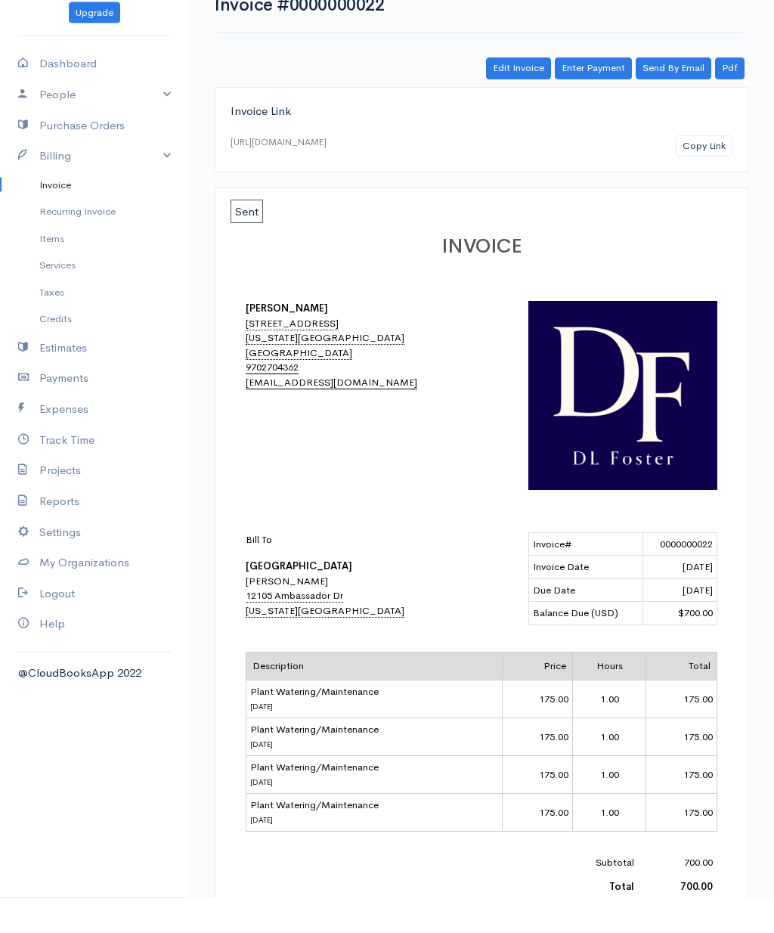
click at [156, 114] on link "People" at bounding box center [94, 129] width 189 height 31
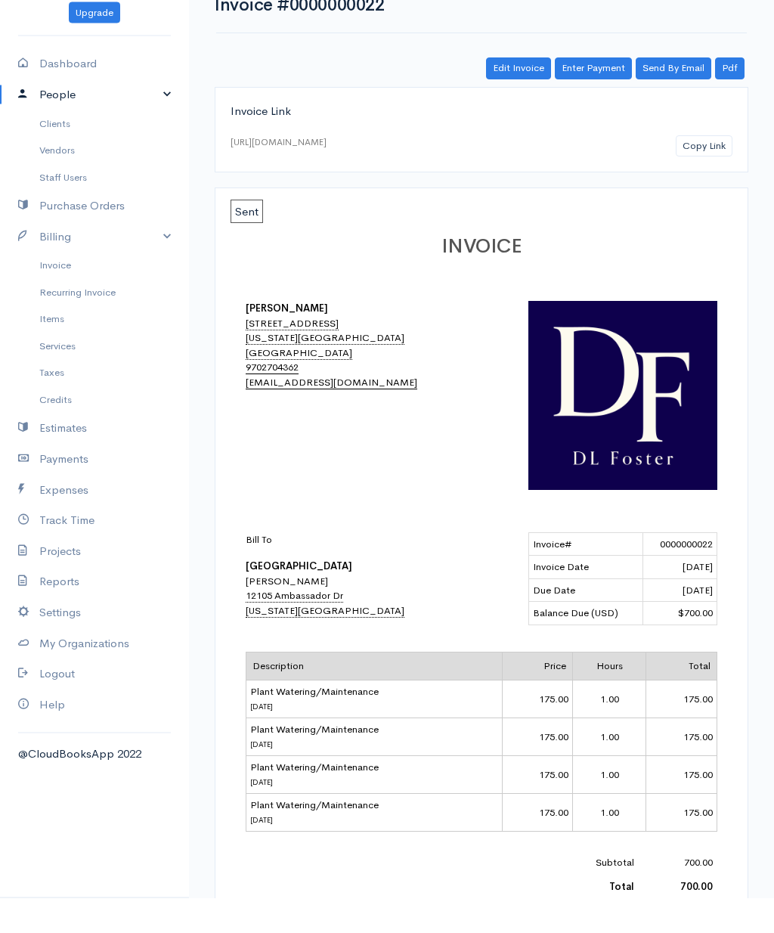
click at [51, 663] on link "My Organizations" at bounding box center [94, 678] width 189 height 31
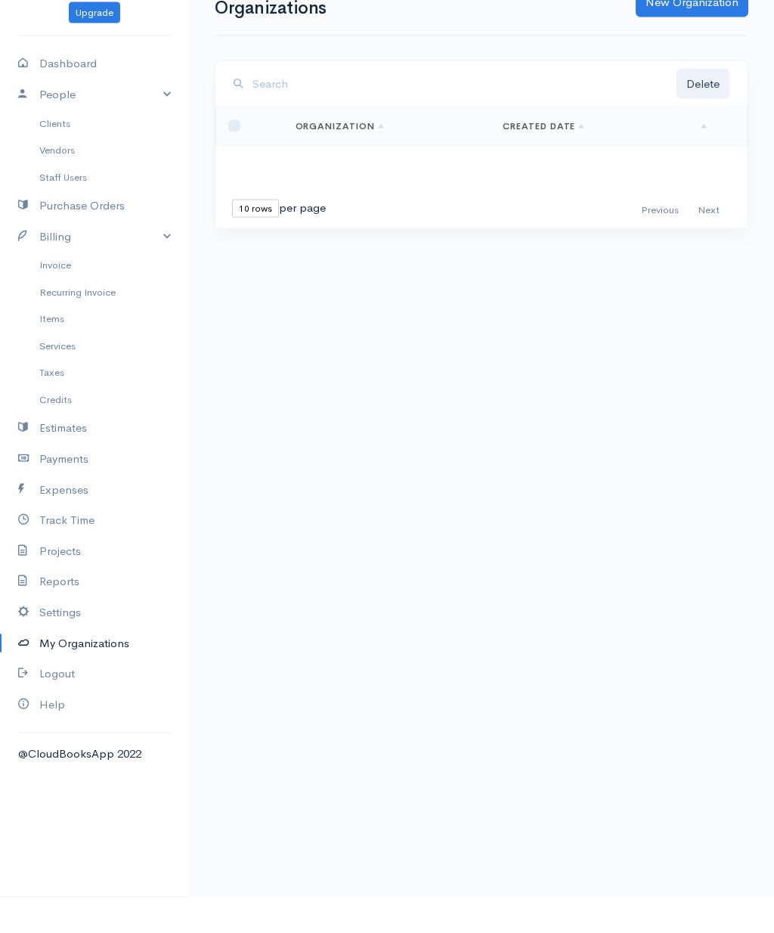
scroll to position [1, 0]
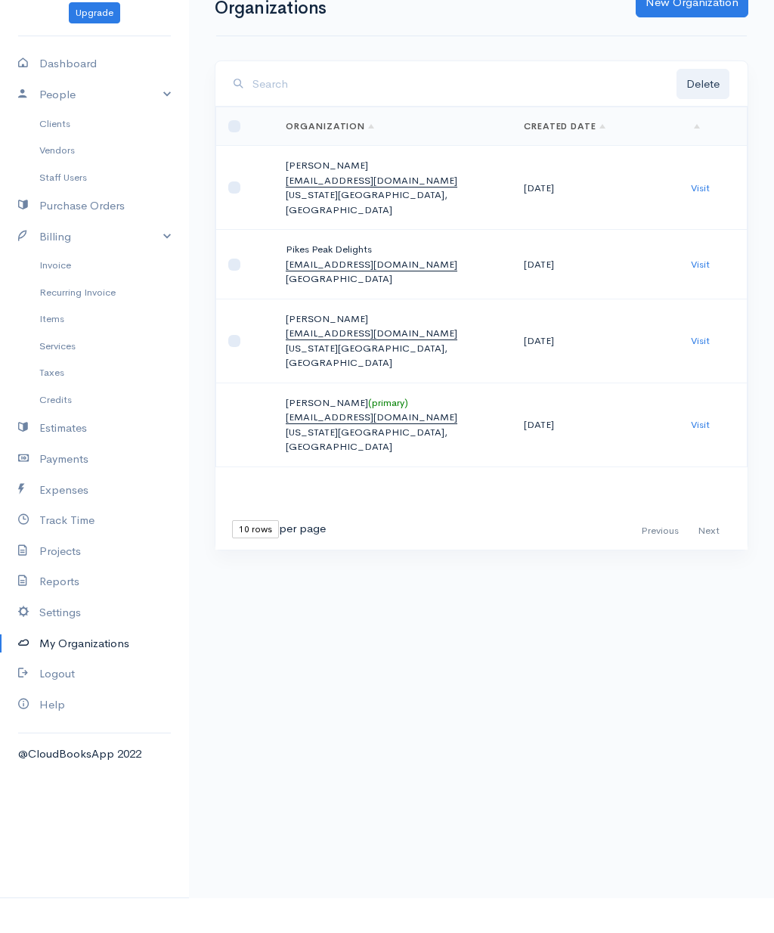
click at [40, 632] on link "Settings" at bounding box center [94, 647] width 189 height 31
select select "3"
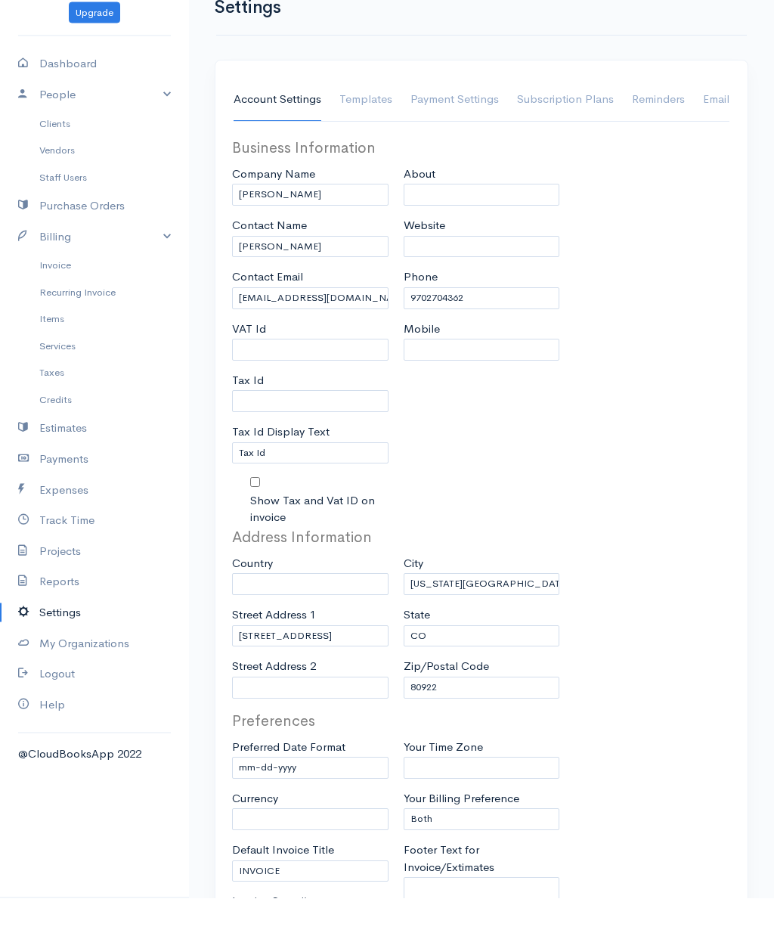
select select "[GEOGRAPHIC_DATA]"
select select "USD"
click at [708, 114] on link "Emails" at bounding box center [719, 135] width 32 height 42
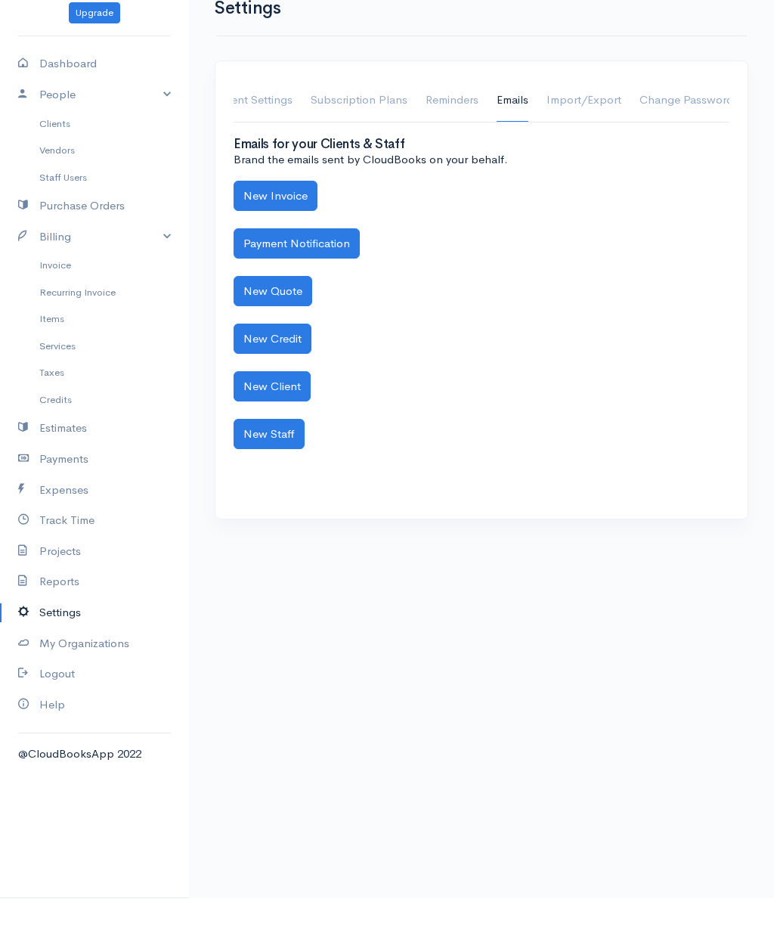
scroll to position [0, 206]
click at [254, 215] on button "New Invoice" at bounding box center [276, 230] width 84 height 31
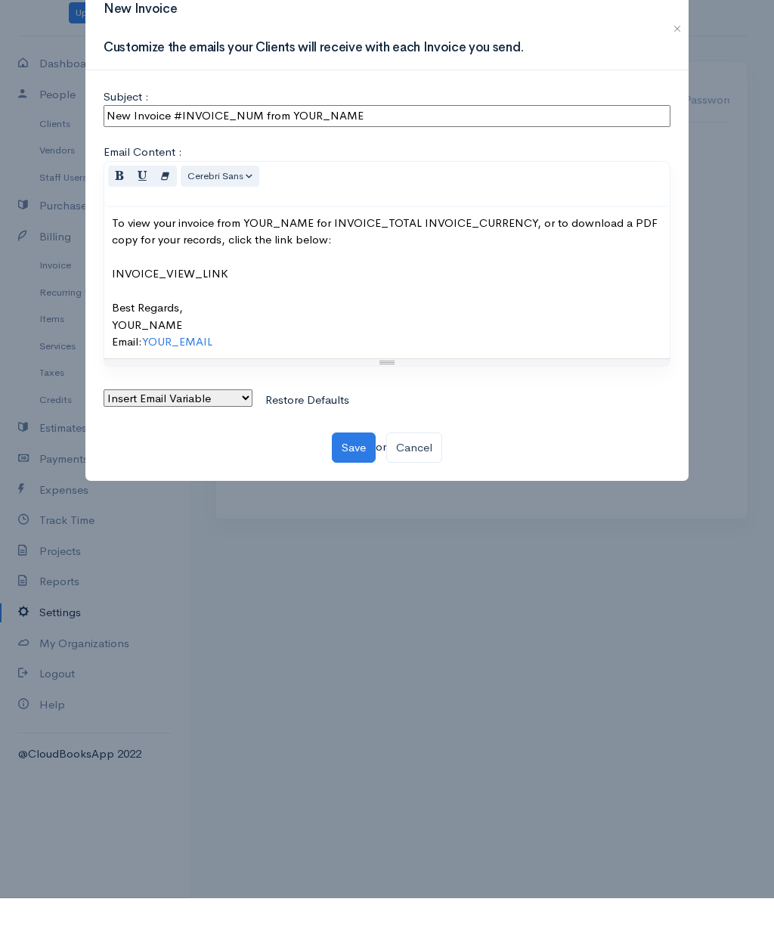
click at [421, 467] on link "Cancel" at bounding box center [414, 482] width 56 height 31
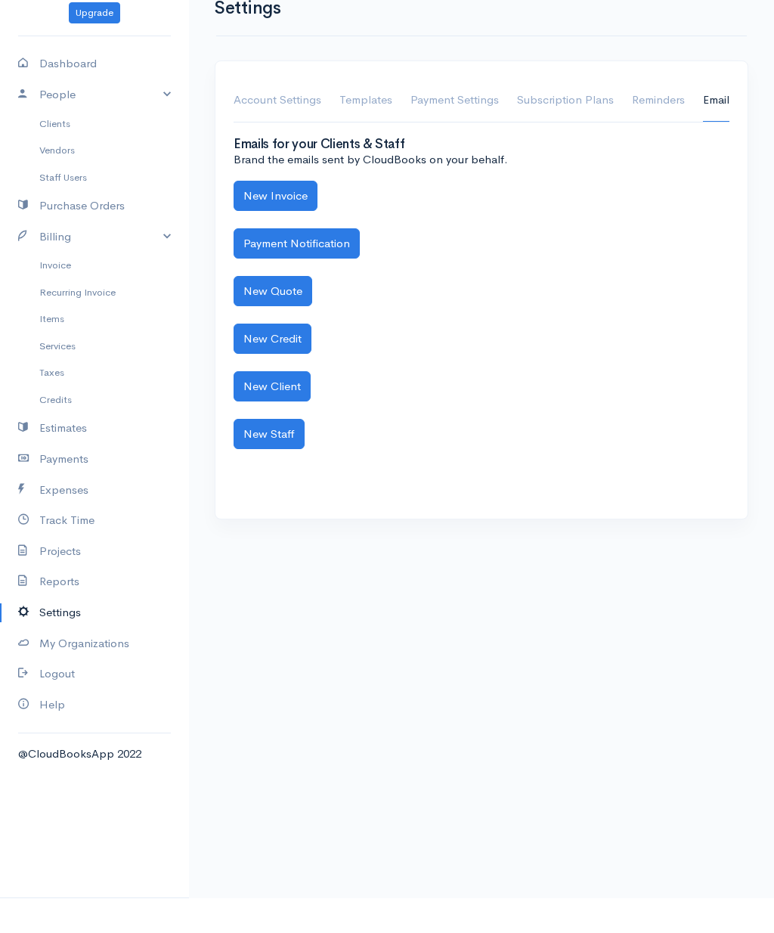
scroll to position [0, 0]
click at [66, 145] on link "Clients" at bounding box center [94, 158] width 189 height 27
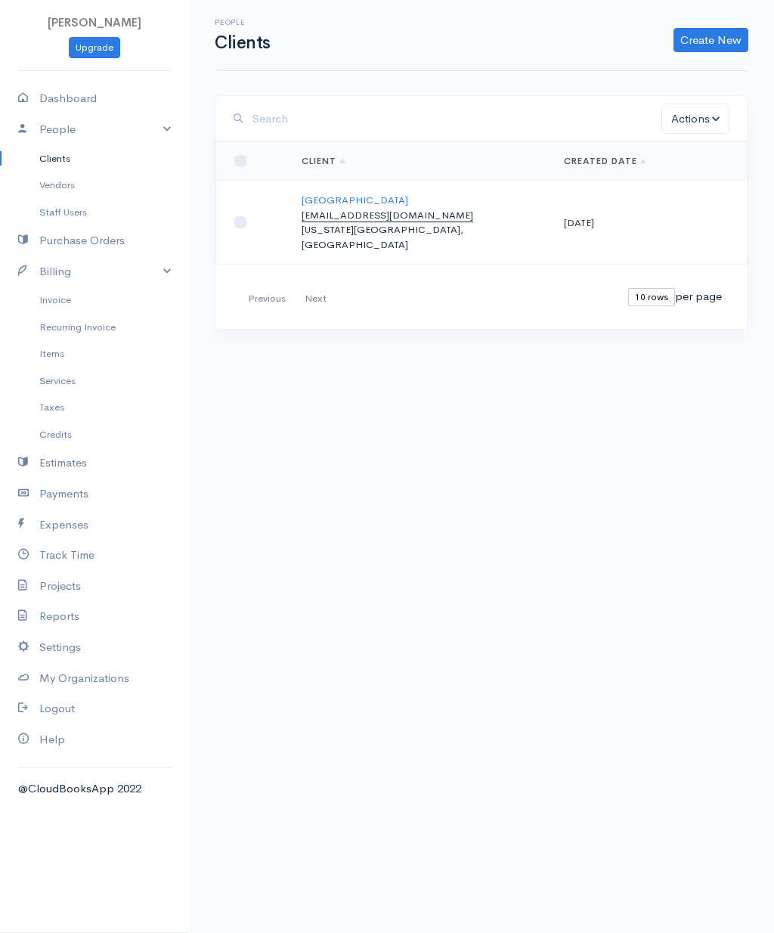
click at [50, 376] on link "Services" at bounding box center [94, 380] width 189 height 27
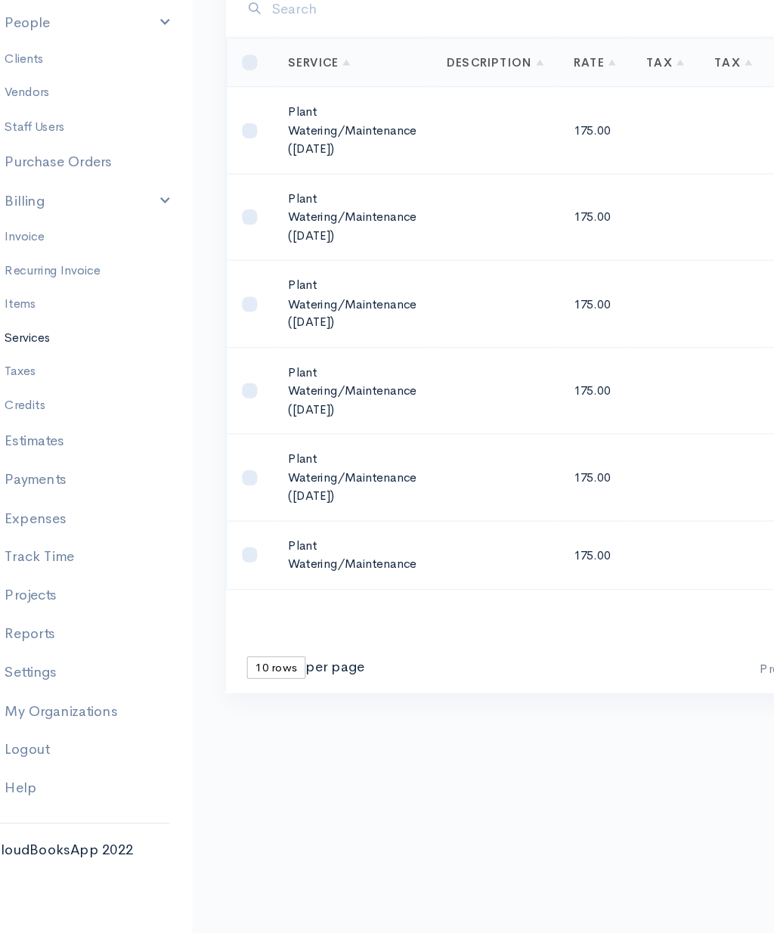
scroll to position [0, 39]
